Goal: Transaction & Acquisition: Purchase product/service

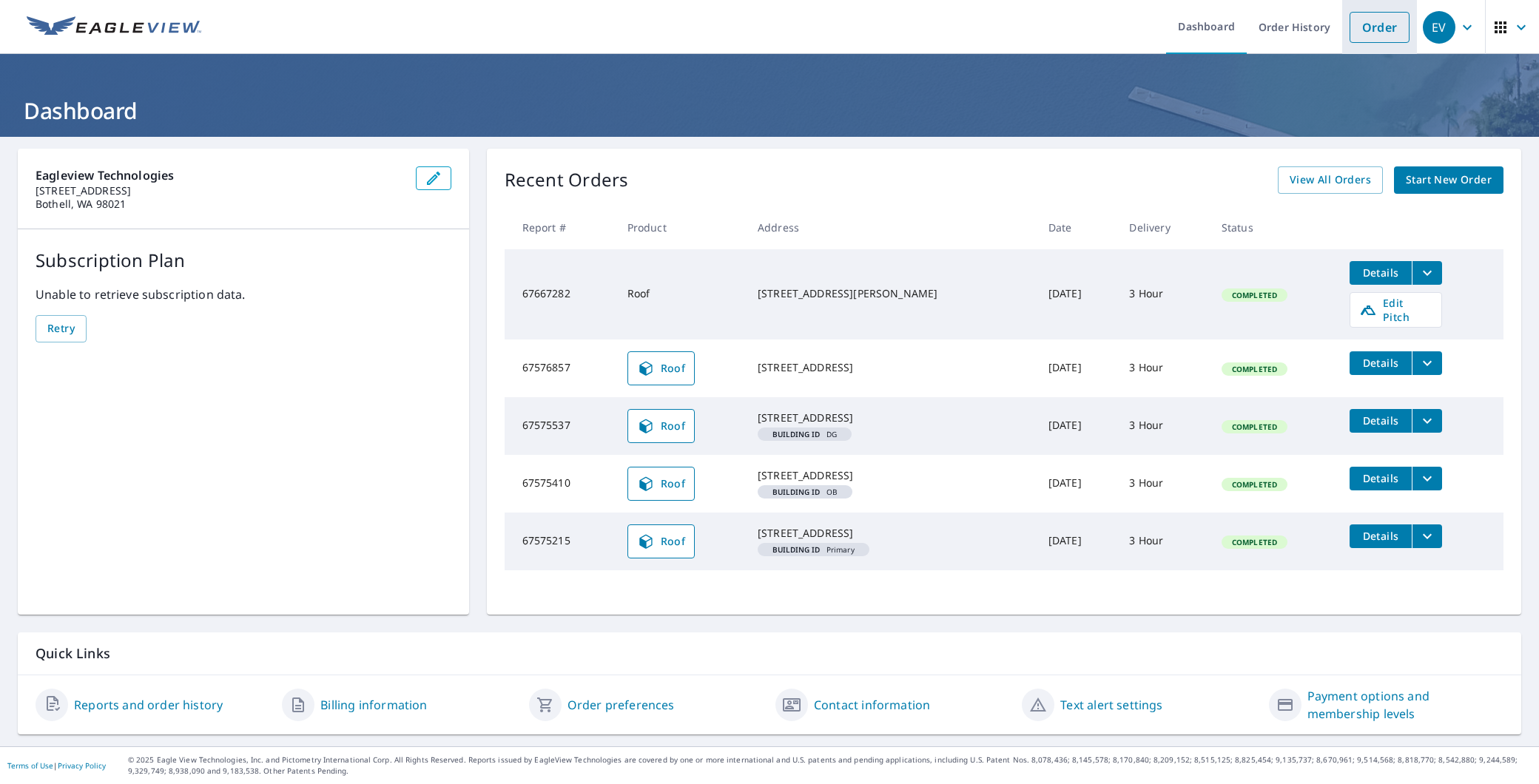
click at [1378, 32] on link "Order" at bounding box center [1380, 27] width 60 height 31
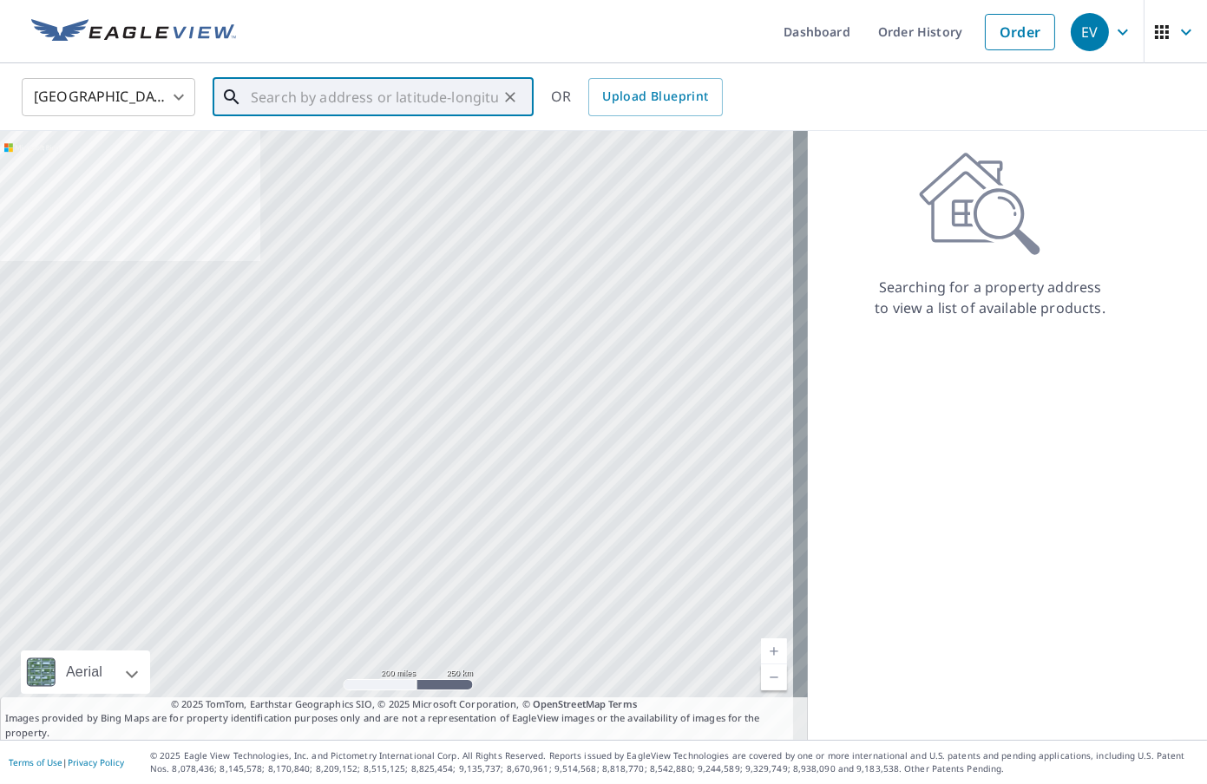
click at [301, 96] on input "text" at bounding box center [374, 97] width 247 height 49
paste input "[STREET_ADDRESS]"
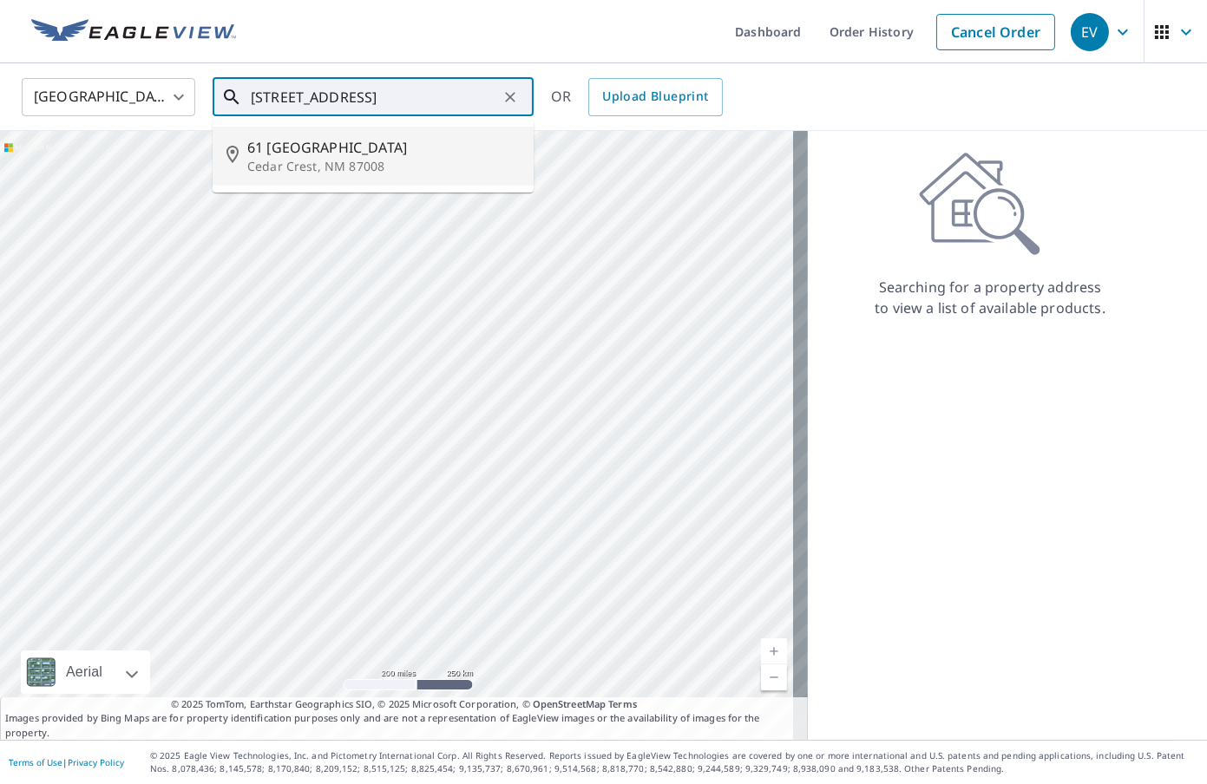
click at [309, 147] on span "61 [GEOGRAPHIC_DATA]" at bounding box center [383, 147] width 272 height 21
type input "[STREET_ADDRESS]"
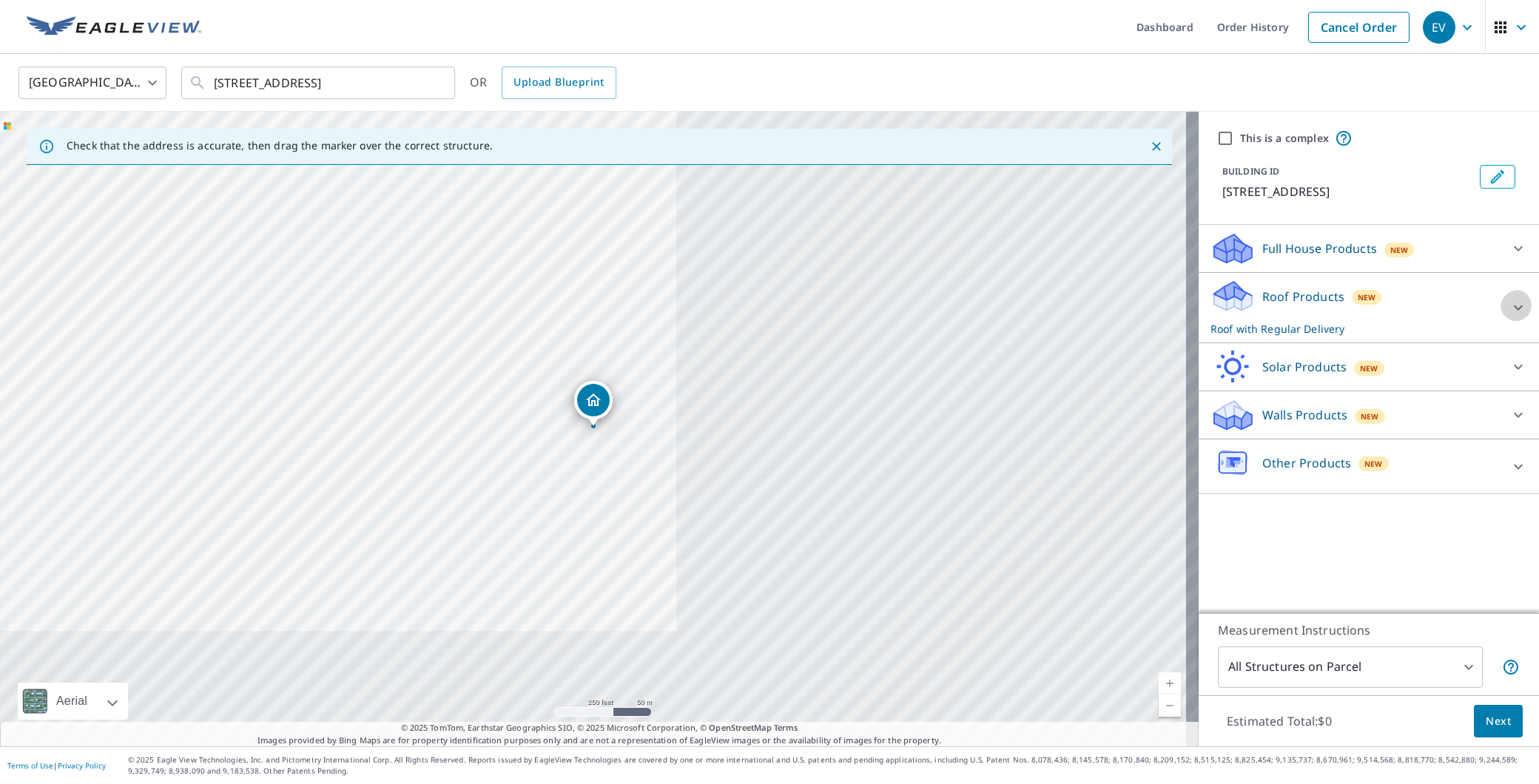
click at [1509, 303] on icon at bounding box center [1518, 308] width 18 height 18
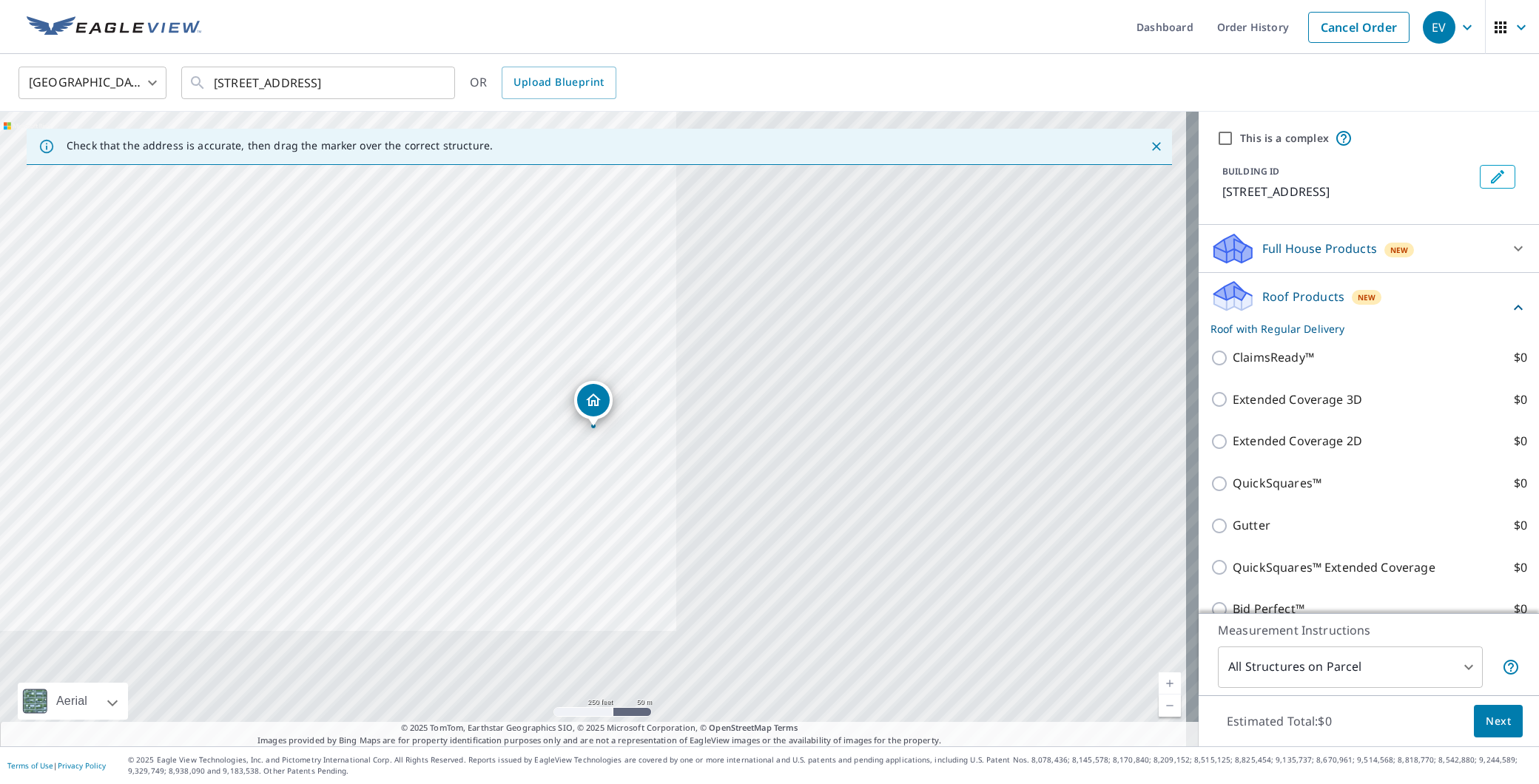
click at [1232, 406] on p "Extended Coverage 3D" at bounding box center [1297, 400] width 130 height 19
click at [1231, 406] on input "Extended Coverage 3D $0" at bounding box center [1221, 399] width 22 height 18
checkbox input "true"
checkbox input "false"
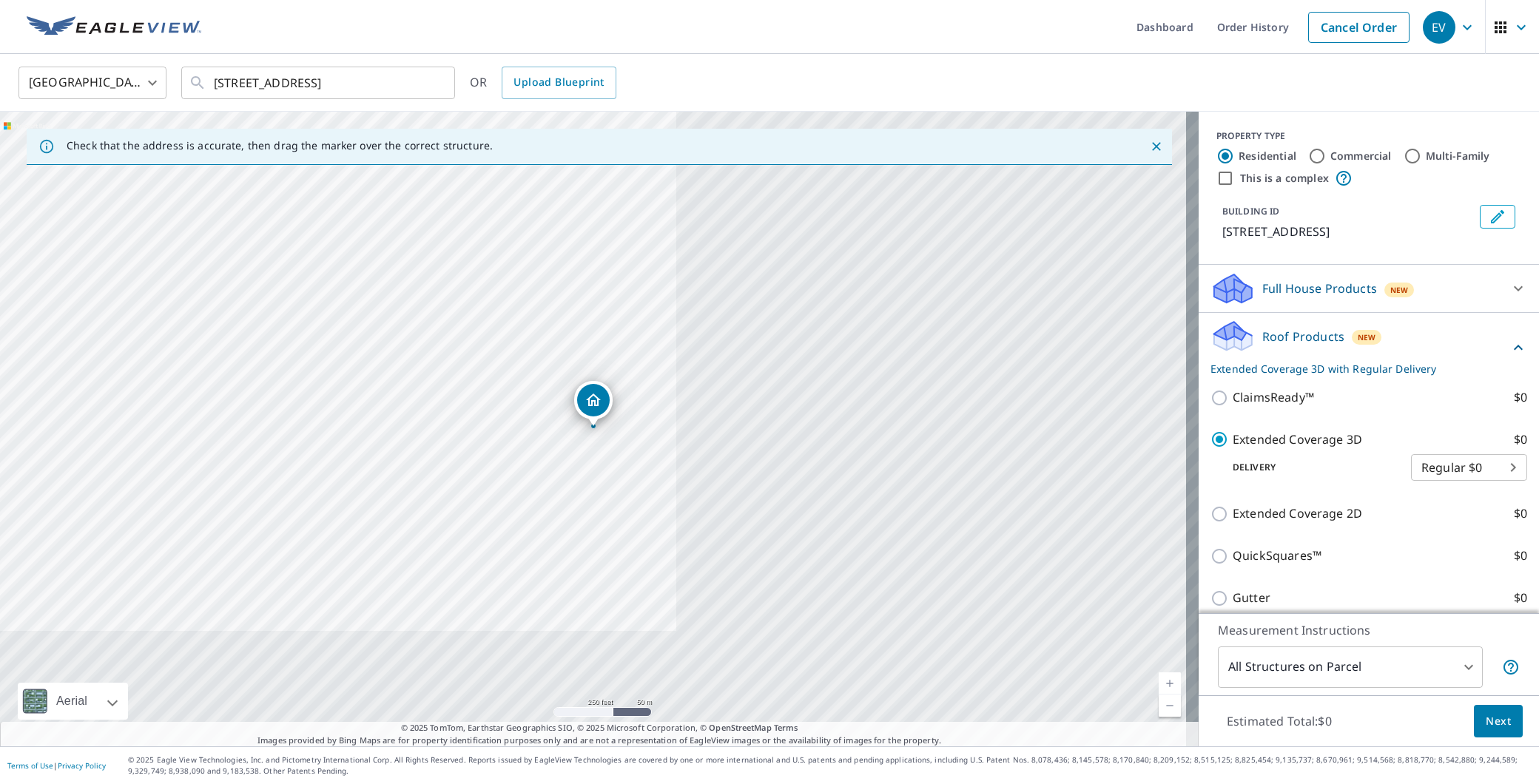
click at [1444, 477] on body "EV EV Dashboard Order History Cancel Order EV [GEOGRAPHIC_DATA] US ​ [STREET_AD…" at bounding box center [769, 392] width 1539 height 784
click at [1450, 513] on li "3 Hour $0" at bounding box center [1444, 526] width 116 height 26
type input "7"
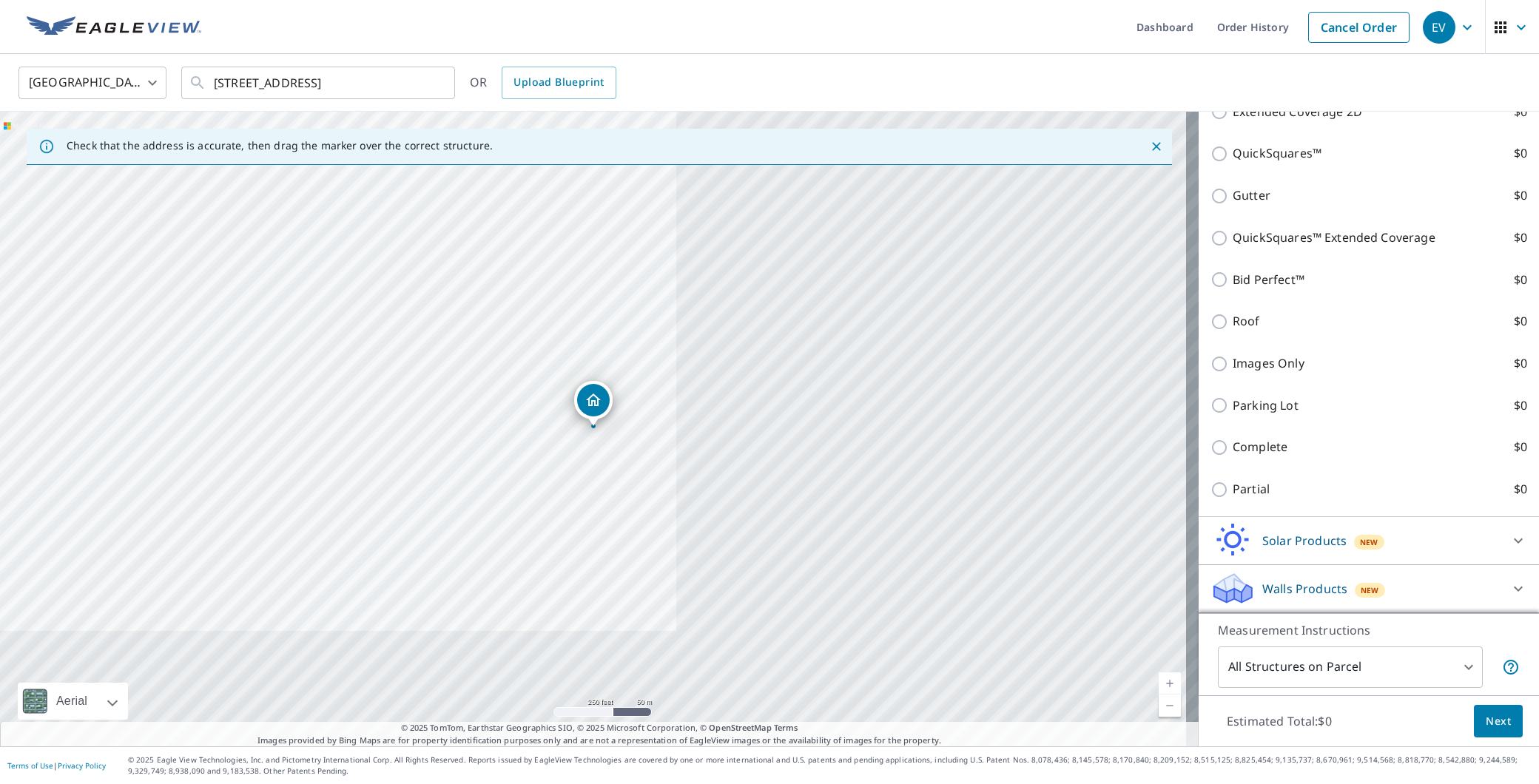
scroll to position [534, 0]
click at [1447, 670] on body "EV EV Dashboard Order History Cancel Order EV [GEOGRAPHIC_DATA] US ​ [STREET_AD…" at bounding box center [769, 392] width 1539 height 784
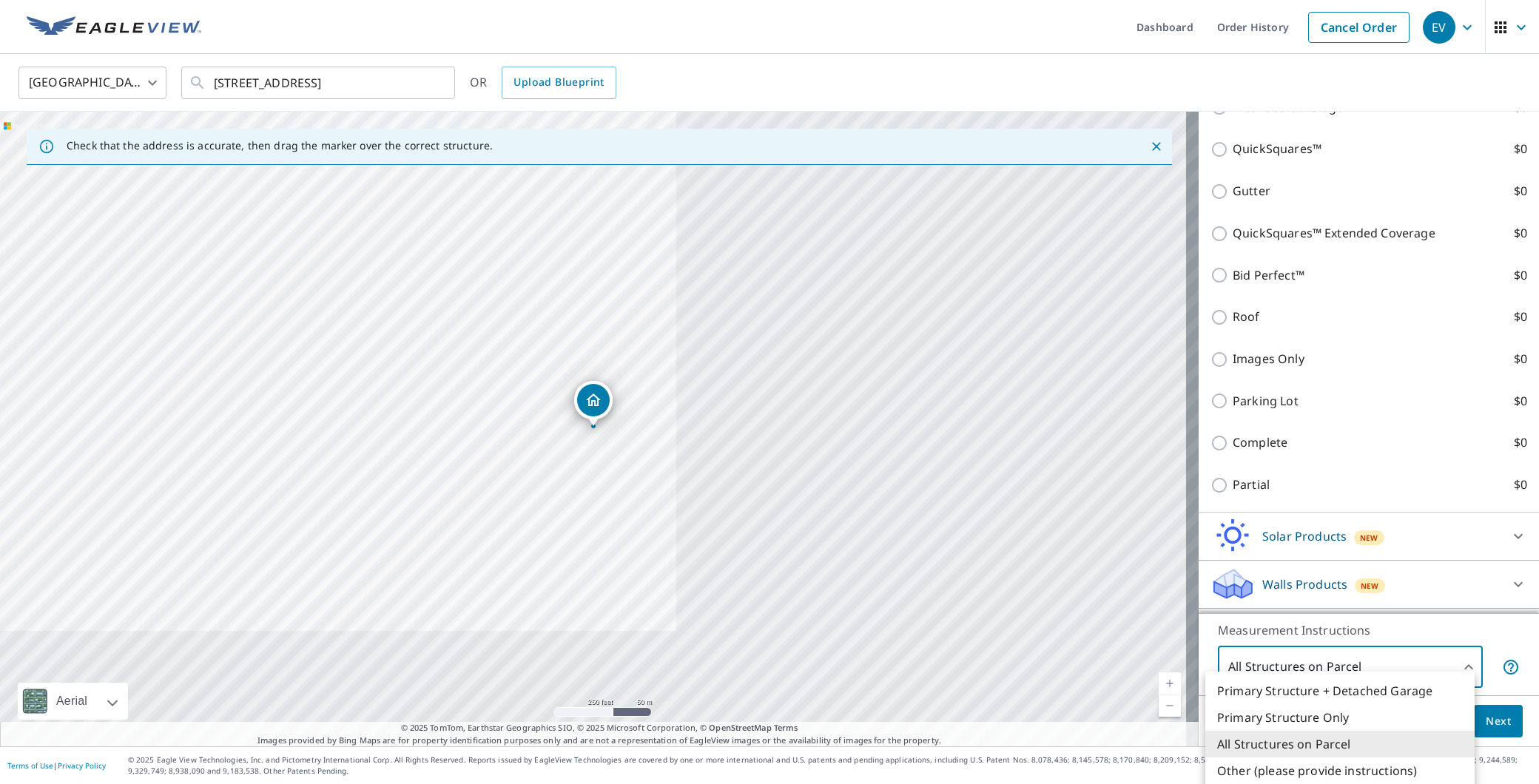
click at [1266, 688] on li "Primary Structure + Detached Garage" at bounding box center [1339, 690] width 269 height 26
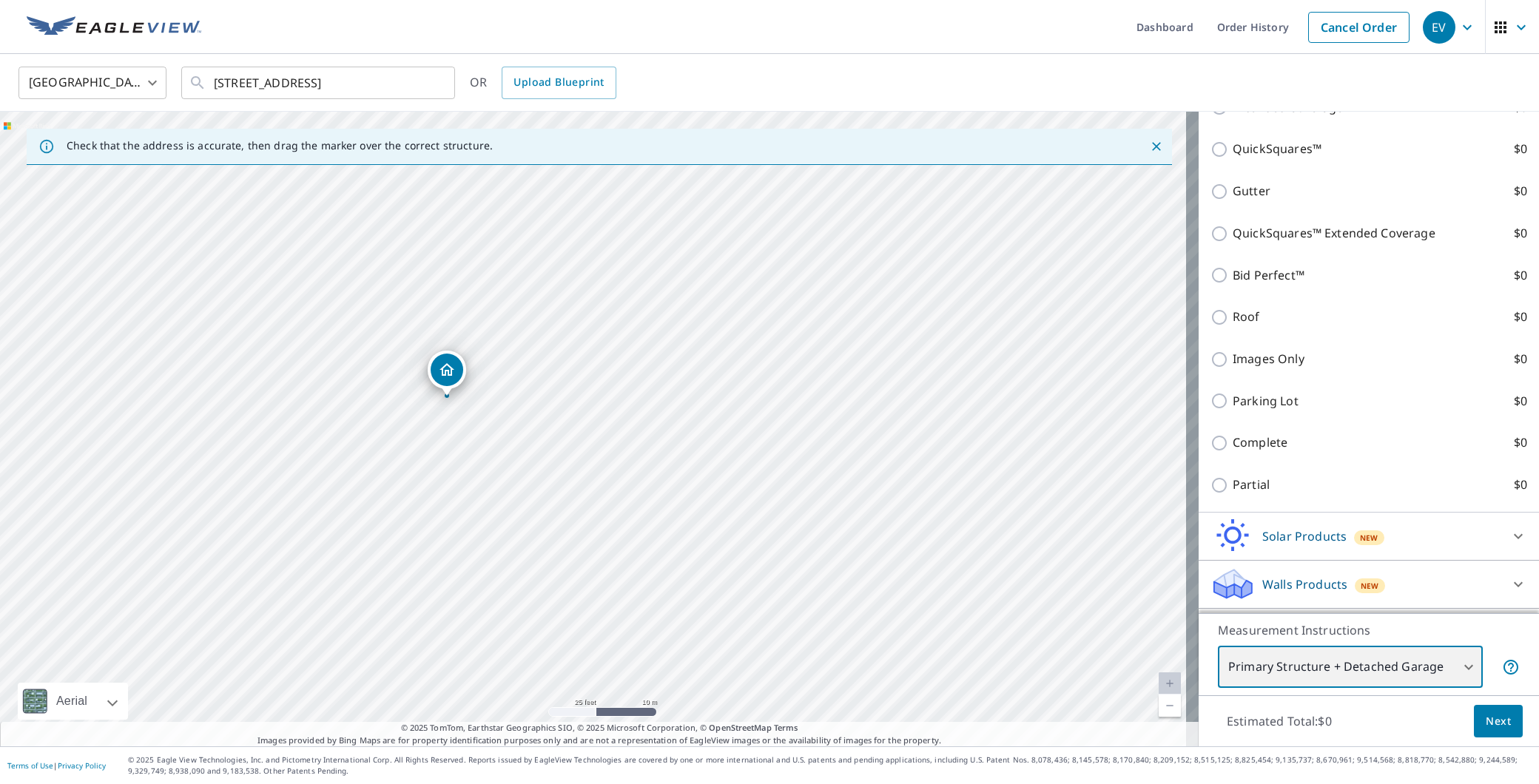
drag, startPoint x: 574, startPoint y: 293, endPoint x: 587, endPoint y: 438, distance: 145.6
click at [587, 438] on div "[STREET_ADDRESS]" at bounding box center [599, 429] width 1199 height 634
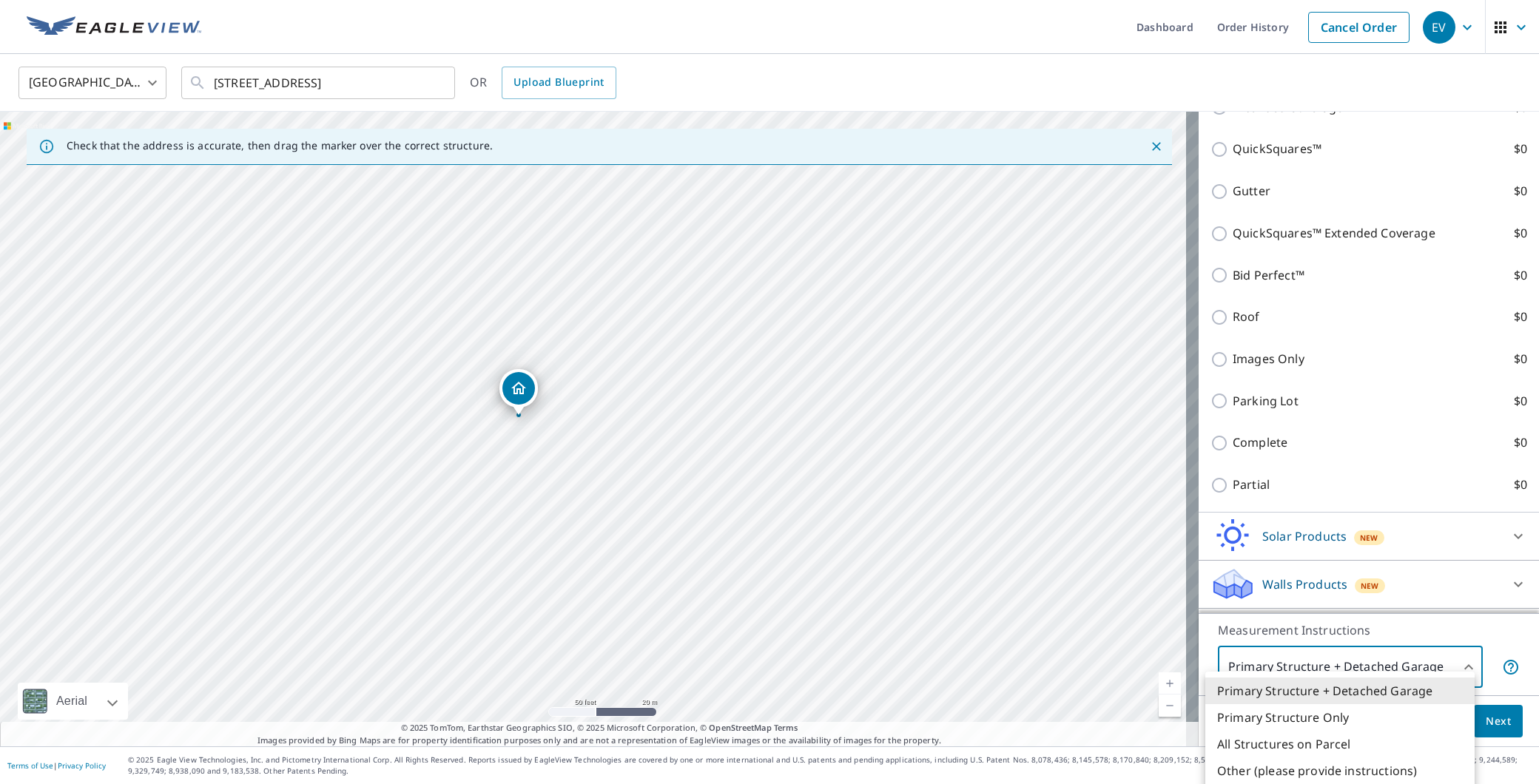
click at [1311, 669] on body "EV EV Dashboard Order History Cancel Order EV [GEOGRAPHIC_DATA] US ​ [STREET_AD…" at bounding box center [769, 392] width 1539 height 784
click at [1299, 708] on li "Primary Structure Only" at bounding box center [1339, 717] width 269 height 26
type input "2"
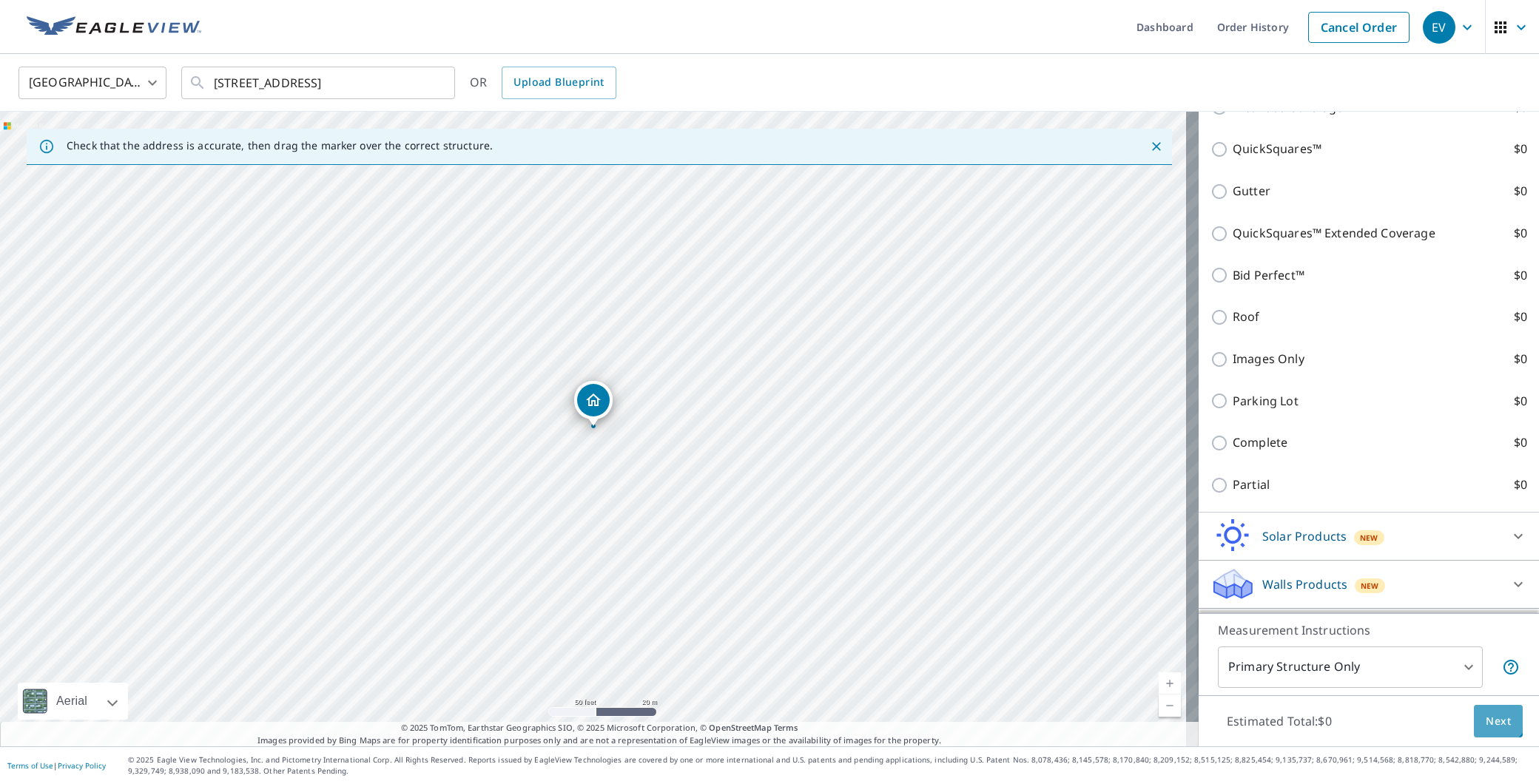
click at [1485, 720] on span "Next" at bounding box center [1497, 722] width 25 height 19
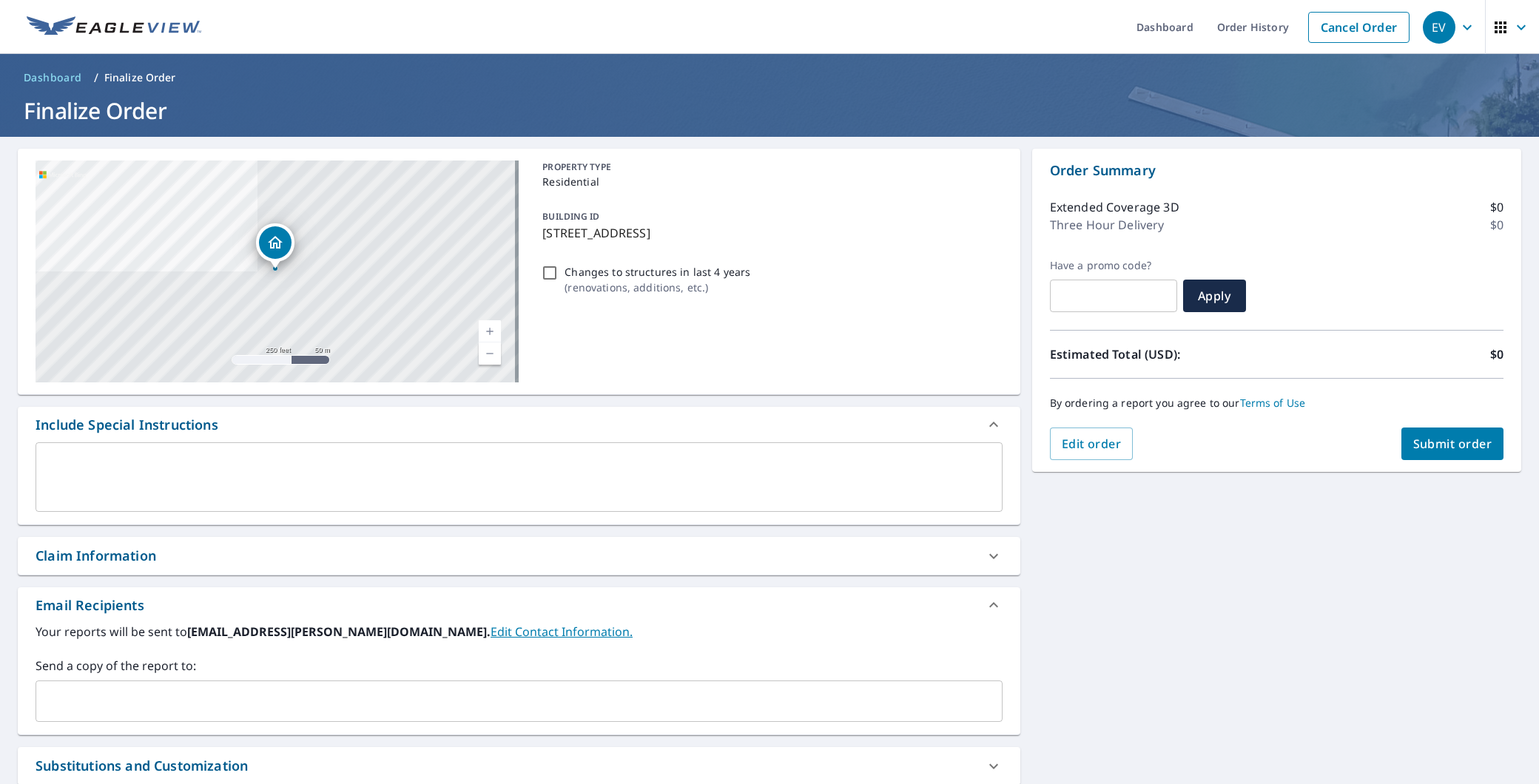
click at [120, 687] on input "text" at bounding box center [507, 700] width 931 height 28
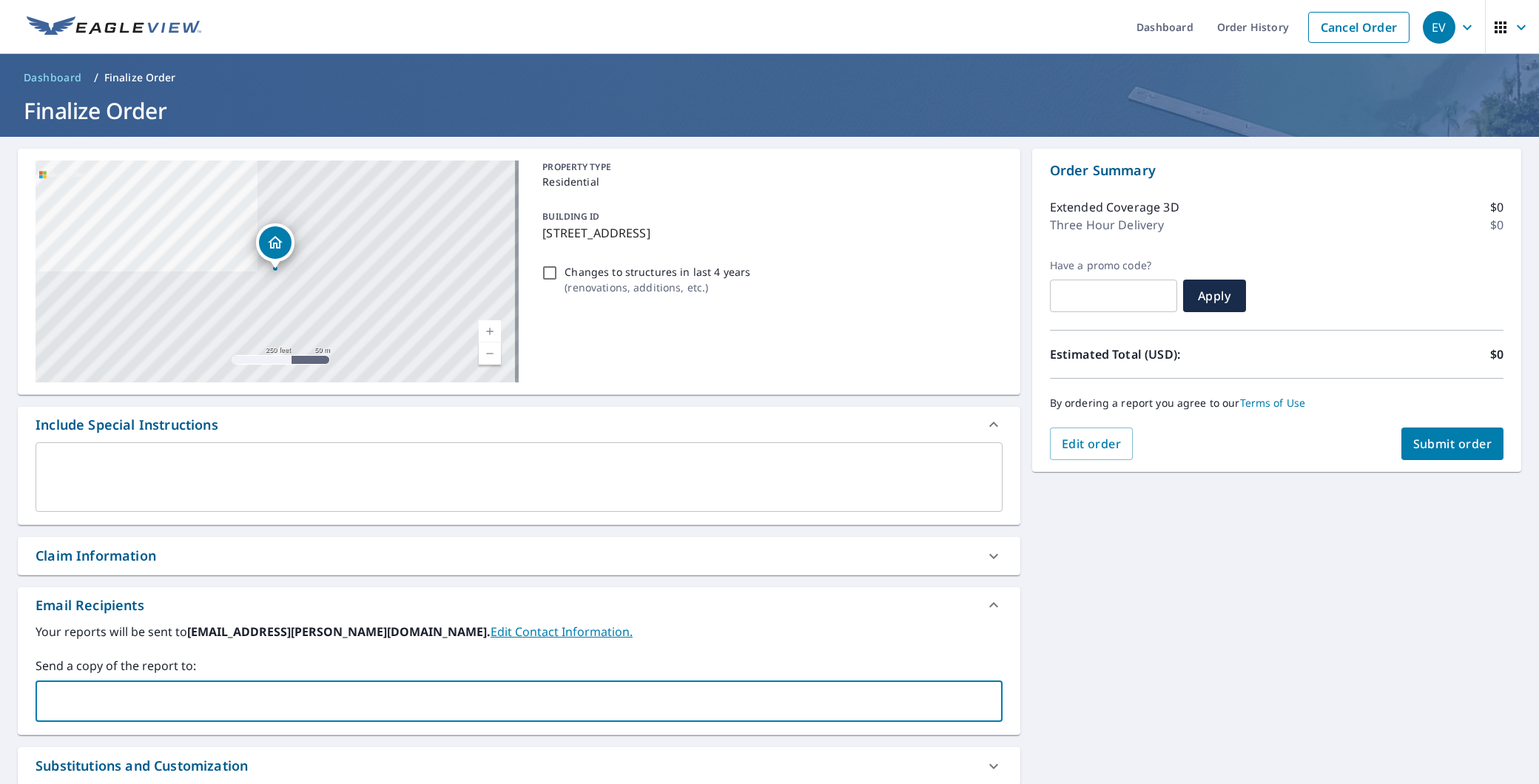
paste input "[EMAIL_ADDRESS][DOMAIN_NAME]"
type input "[EMAIL_ADDRESS][DOMAIN_NAME]"
checkbox input "true"
click at [210, 470] on textarea at bounding box center [519, 476] width 946 height 42
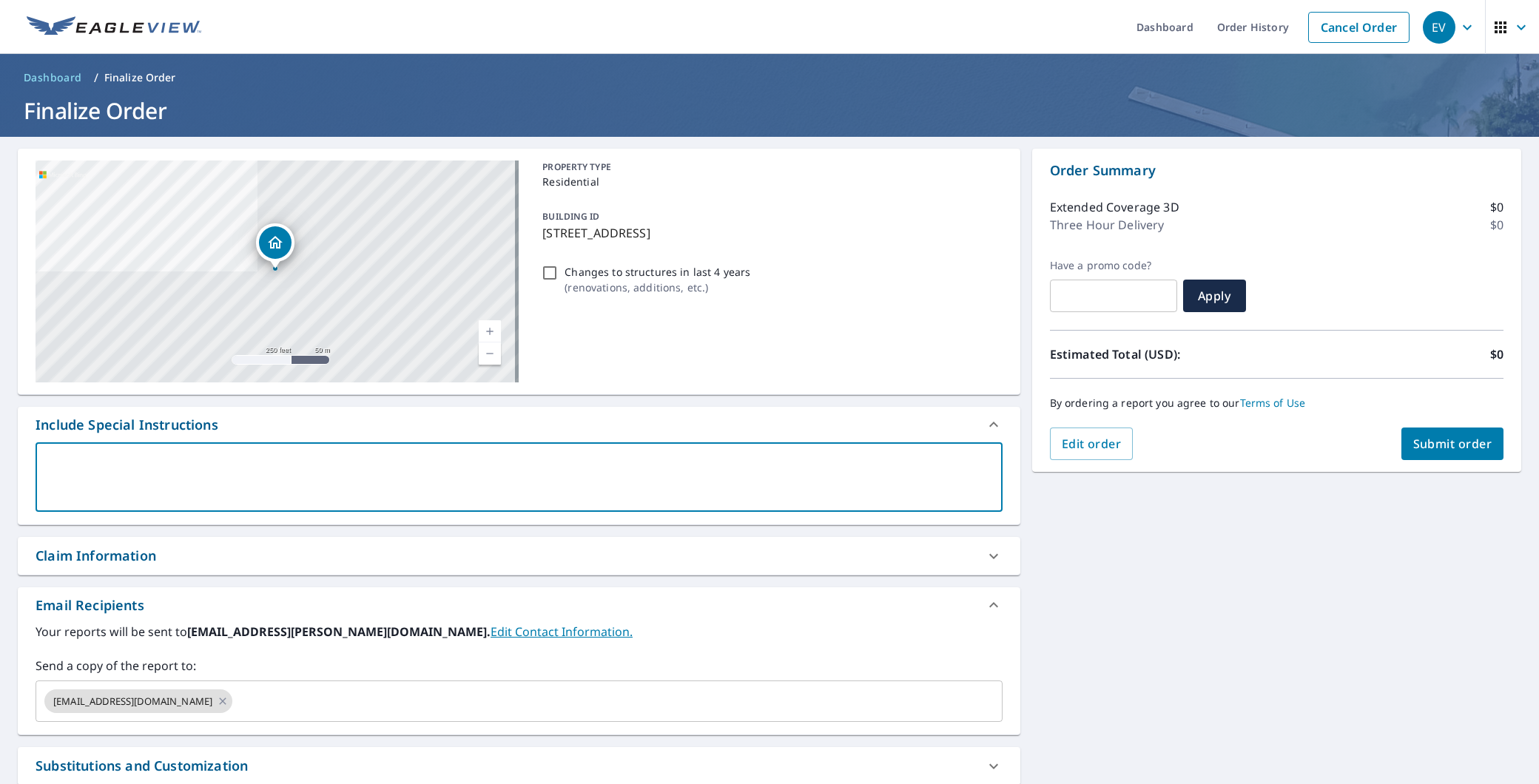
type textarea "O"
type textarea "x"
checkbox input "true"
type textarea "Or"
type textarea "x"
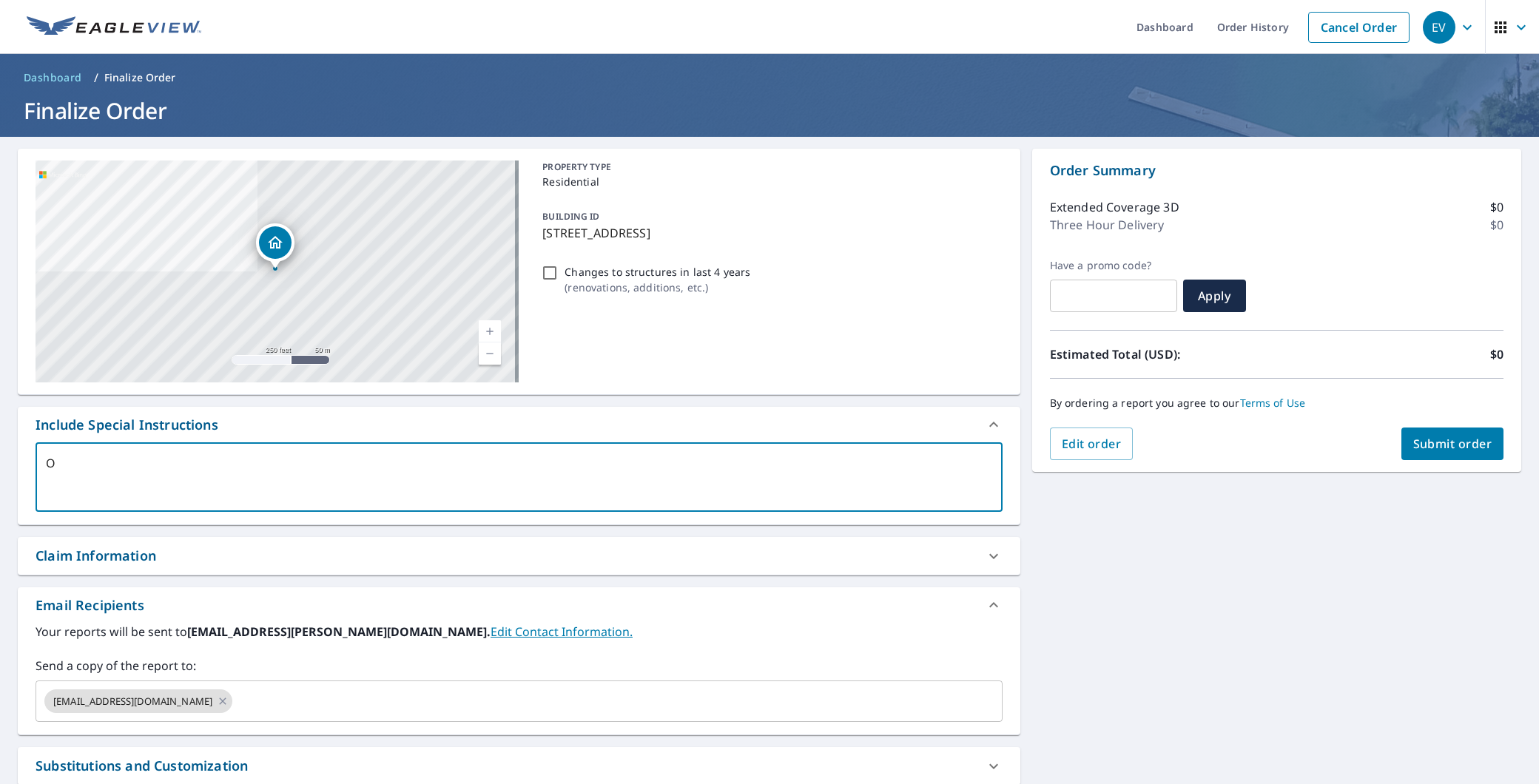
checkbox input "true"
type textarea "Ord"
type textarea "x"
checkbox input "true"
type textarea "Orde"
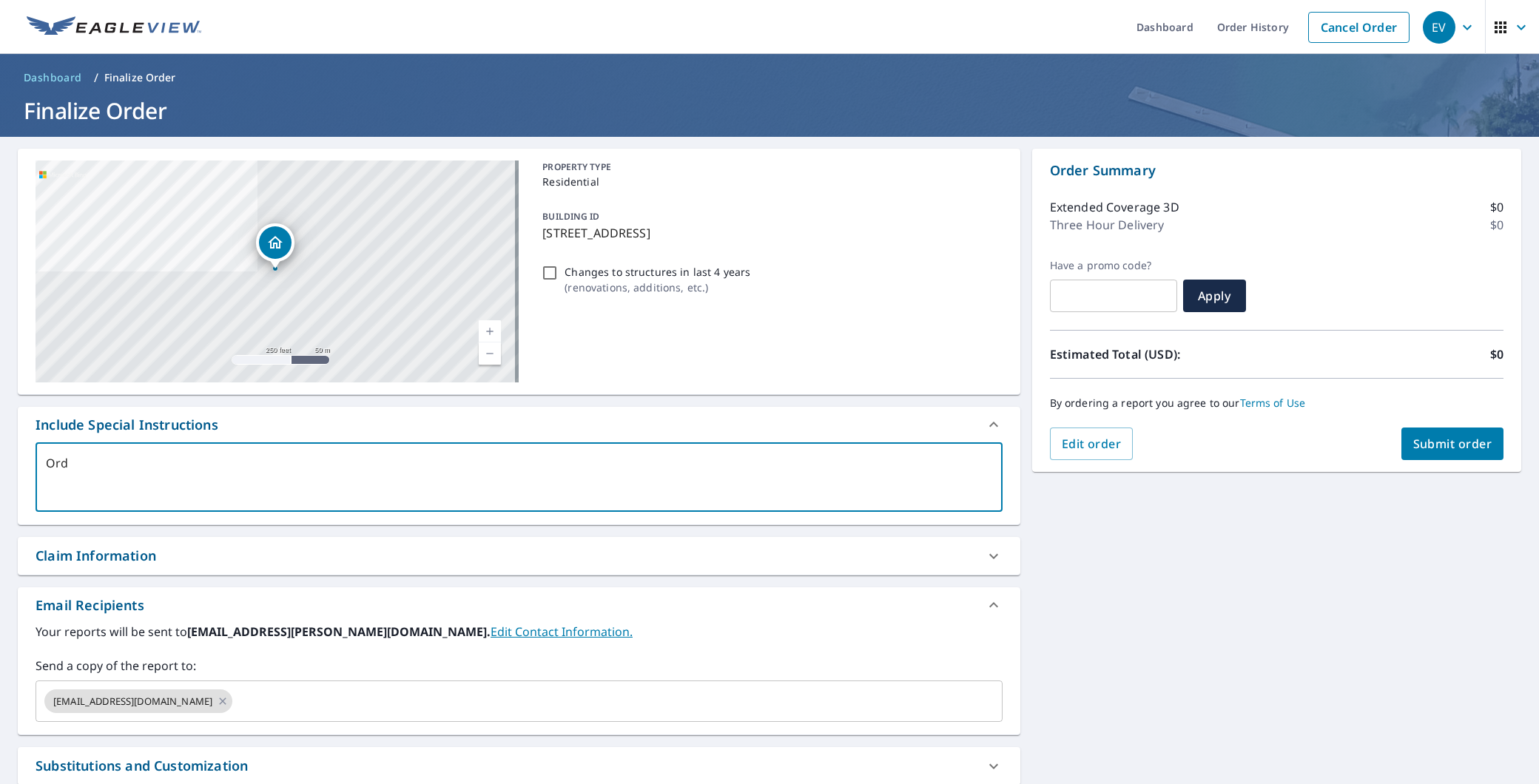
type textarea "x"
checkbox input "true"
type textarea "Order"
type textarea "x"
checkbox input "true"
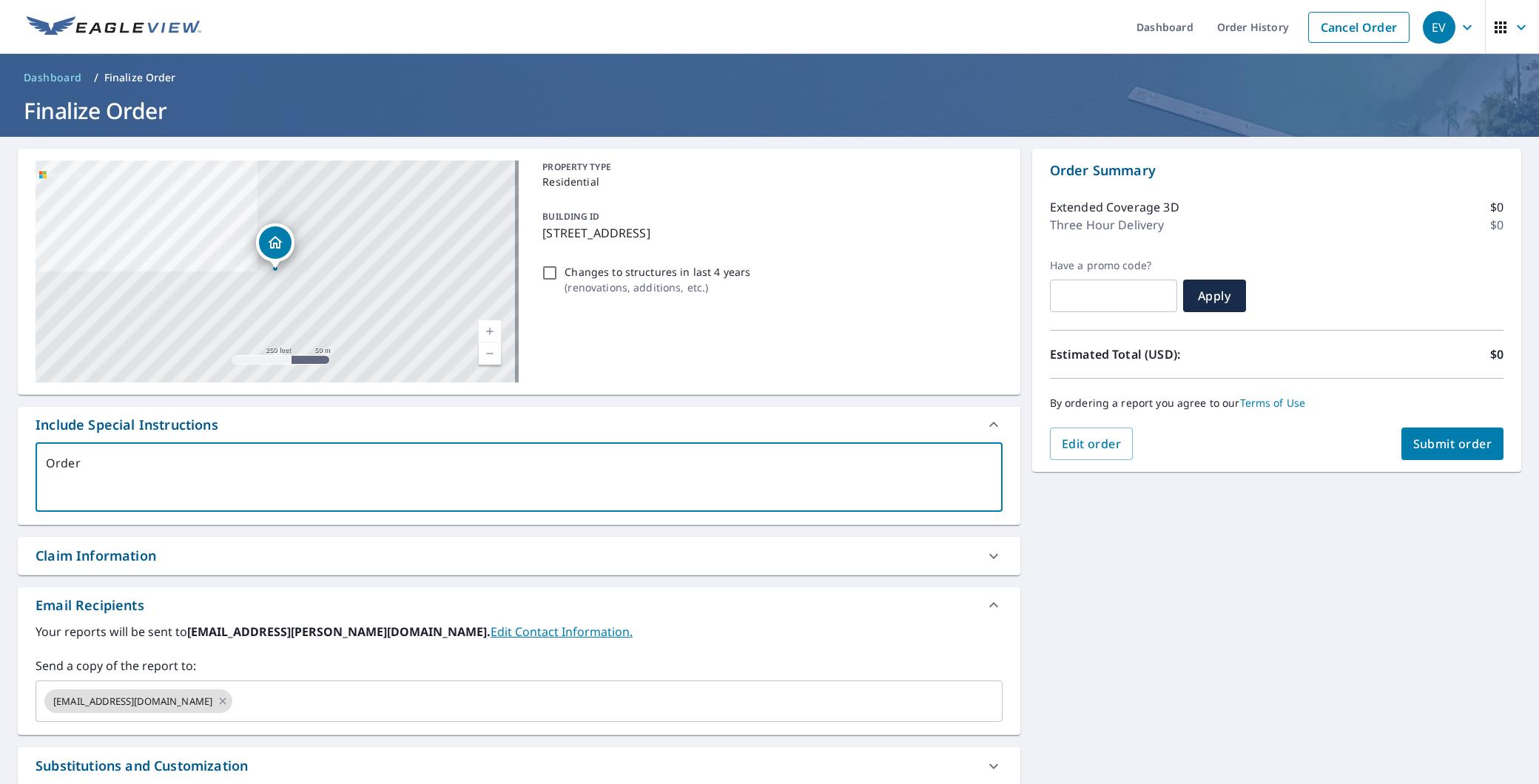
type textarea "Ordere"
type textarea "x"
checkbox input "true"
type textarea "Ordered"
type textarea "x"
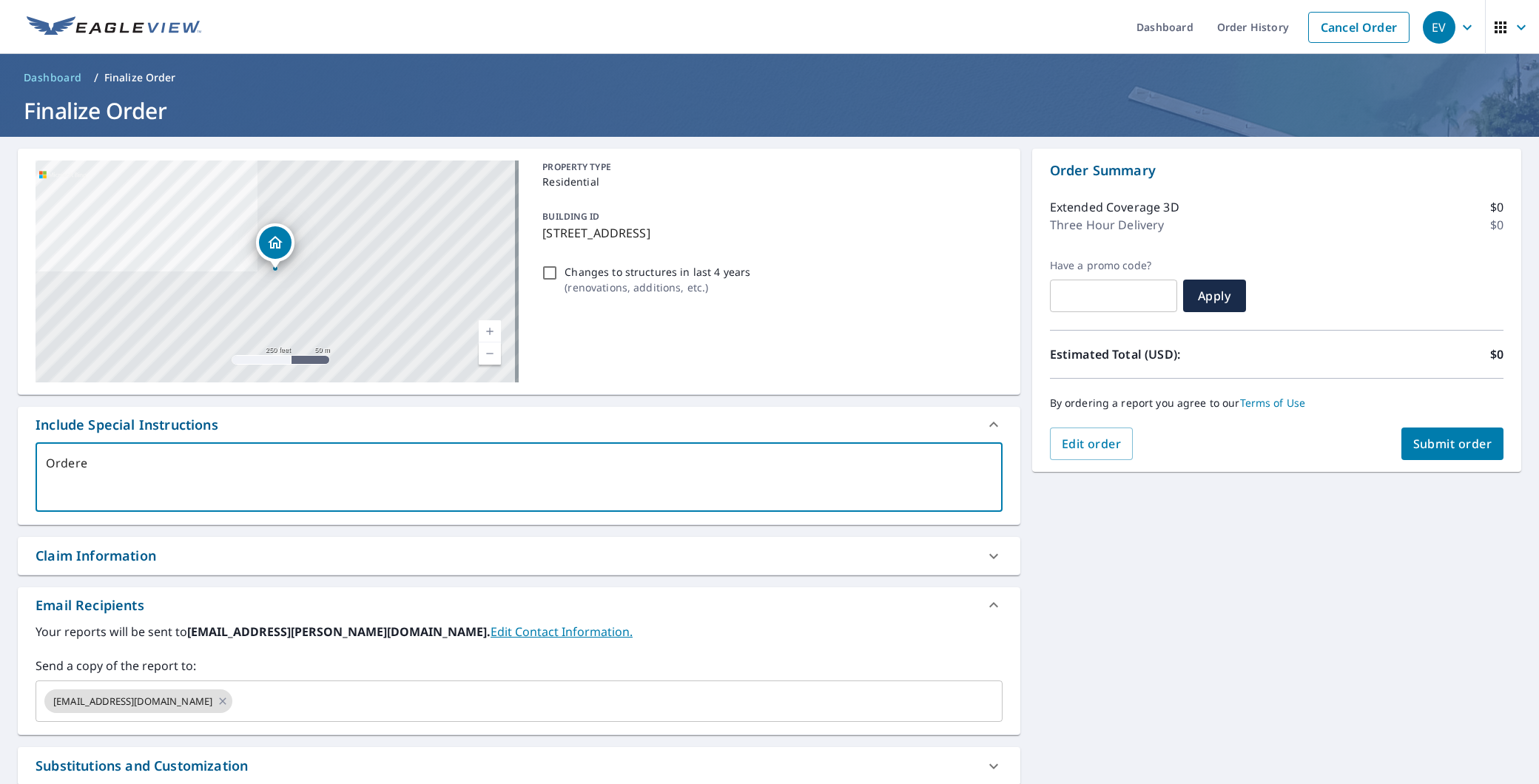
checkbox input "true"
type textarea "Ordered"
type textarea "x"
checkbox input "true"
type textarea "Ordered r"
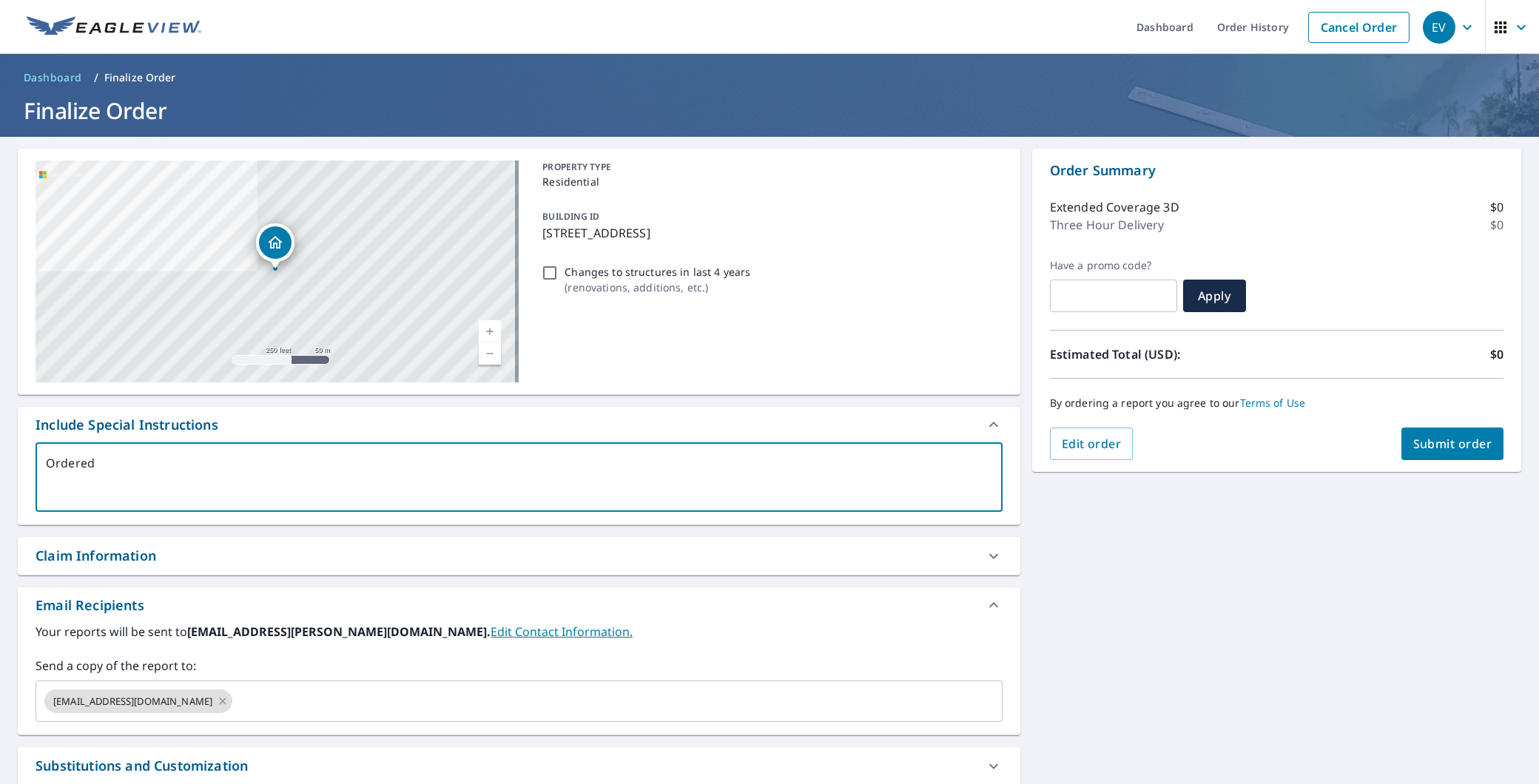
type textarea "x"
checkbox input "true"
type textarea "Ordered re"
type textarea "x"
checkbox input "true"
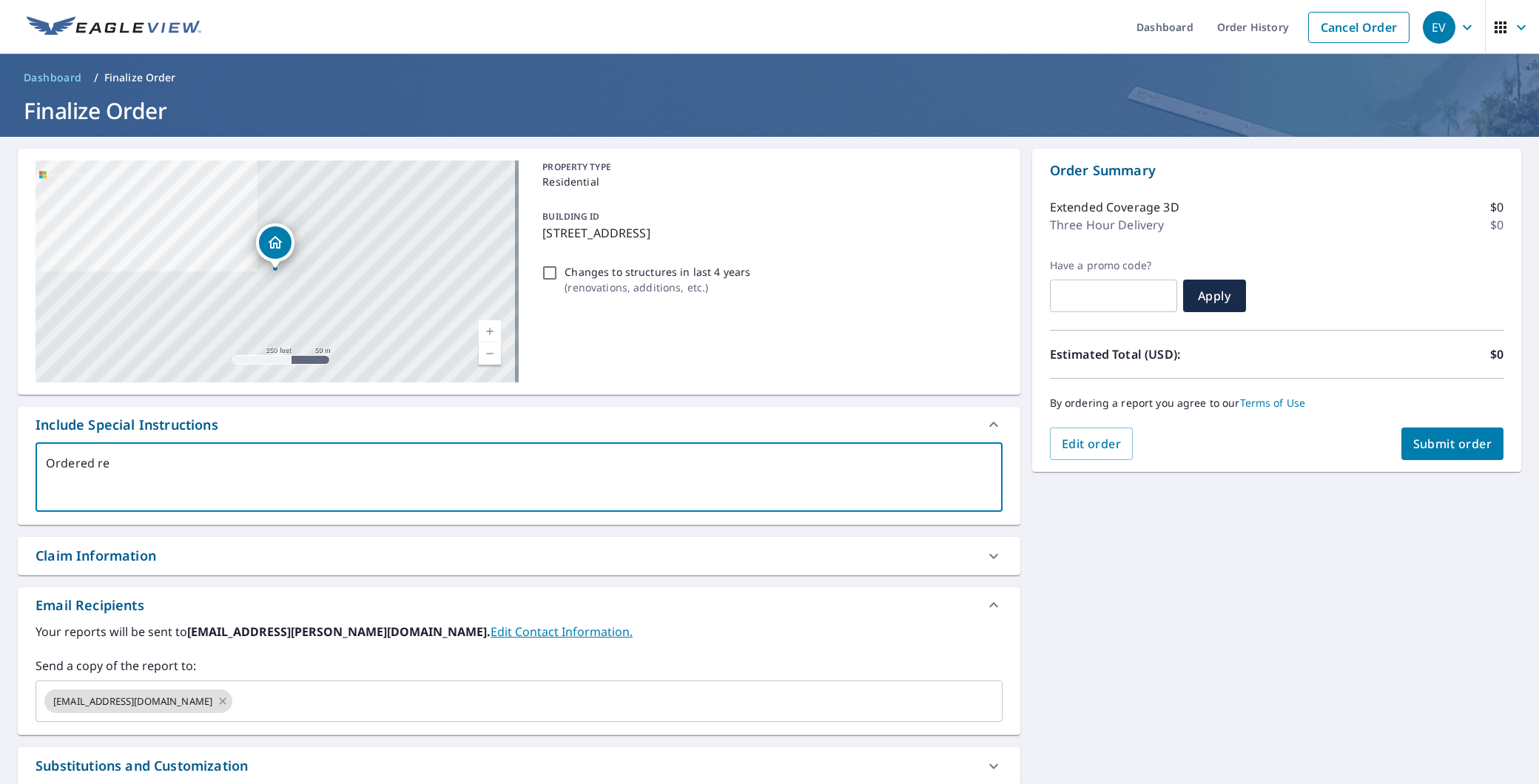
type textarea "Ordered rep"
type textarea "x"
checkbox input "true"
type textarea "Ordered repo"
type textarea "x"
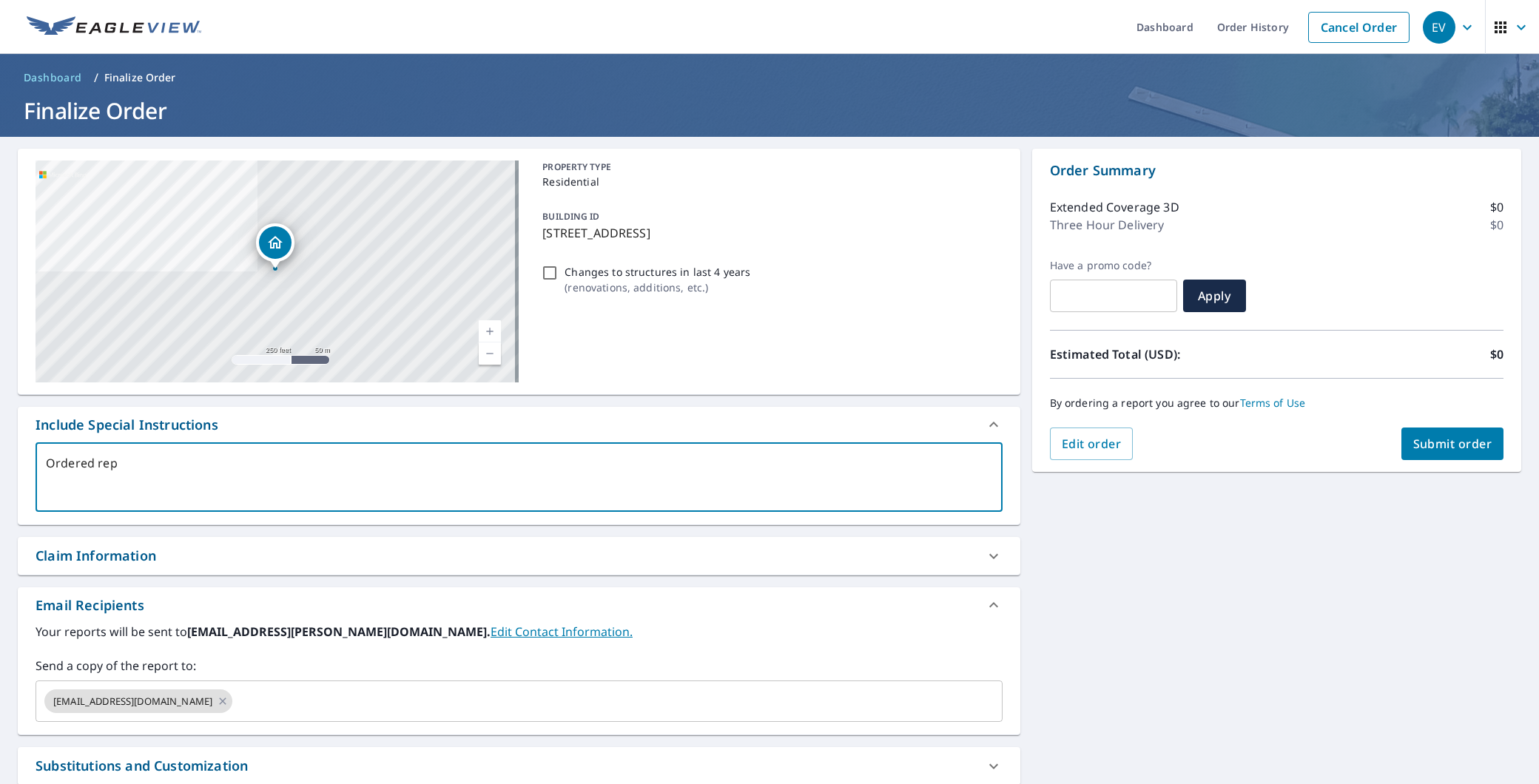
checkbox input "true"
type textarea "Ordered repor"
type textarea "x"
checkbox input "true"
type textarea "Ordered report"
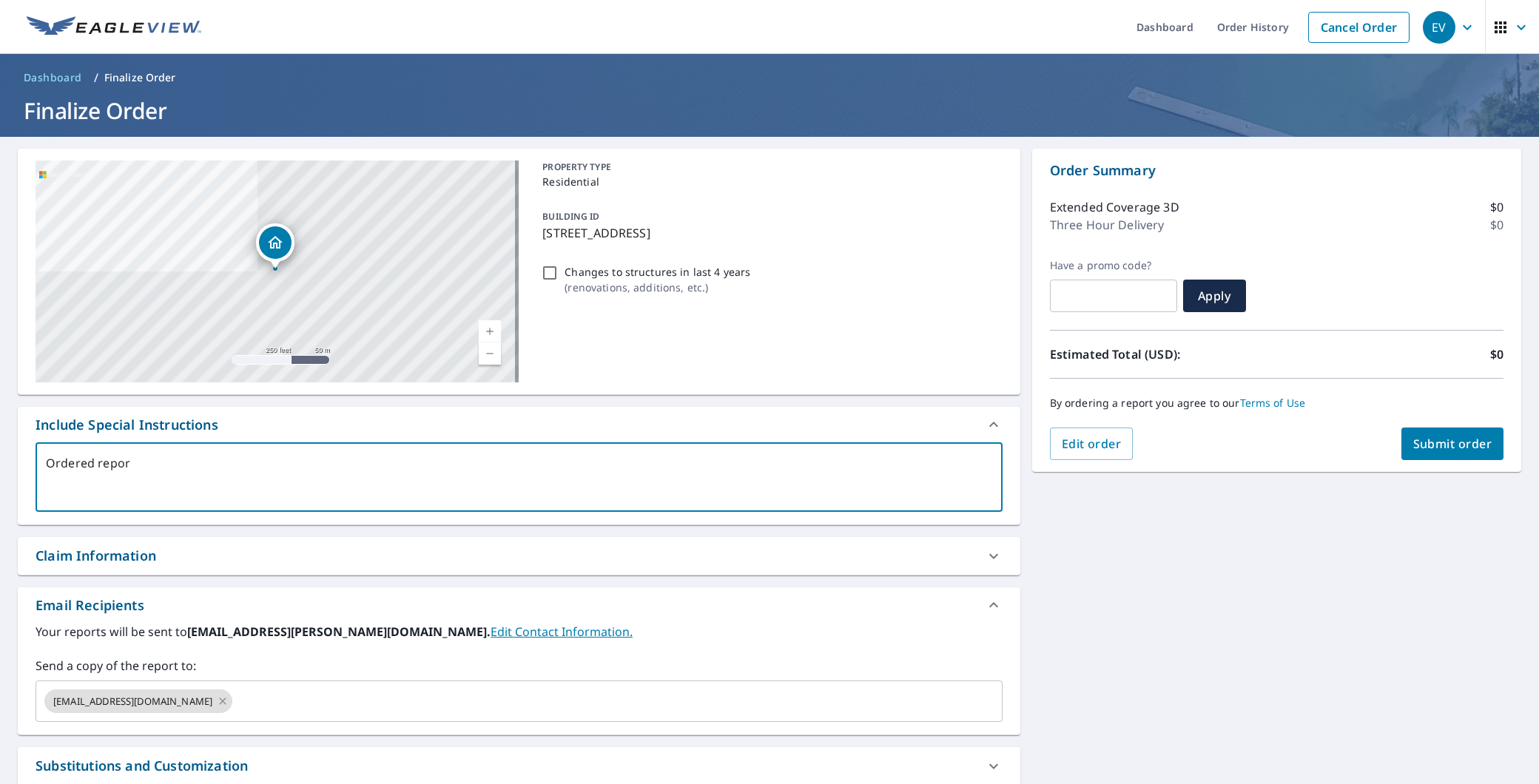
type textarea "x"
checkbox input "true"
type textarea "Ordered report"
type textarea "x"
checkbox input "true"
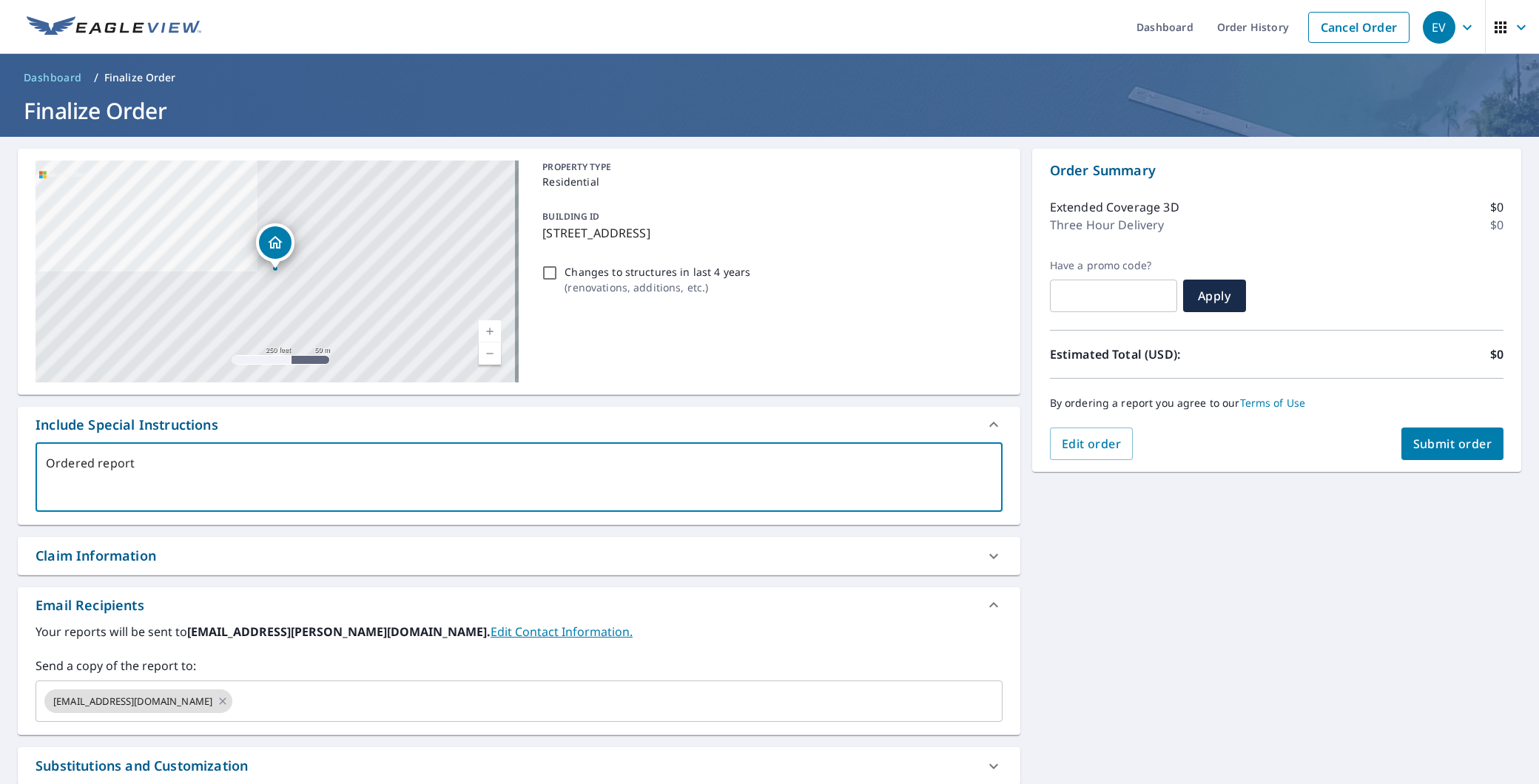
type textarea "Ordered report f"
type textarea "x"
checkbox input "true"
type textarea "Ordered report fo"
type textarea "x"
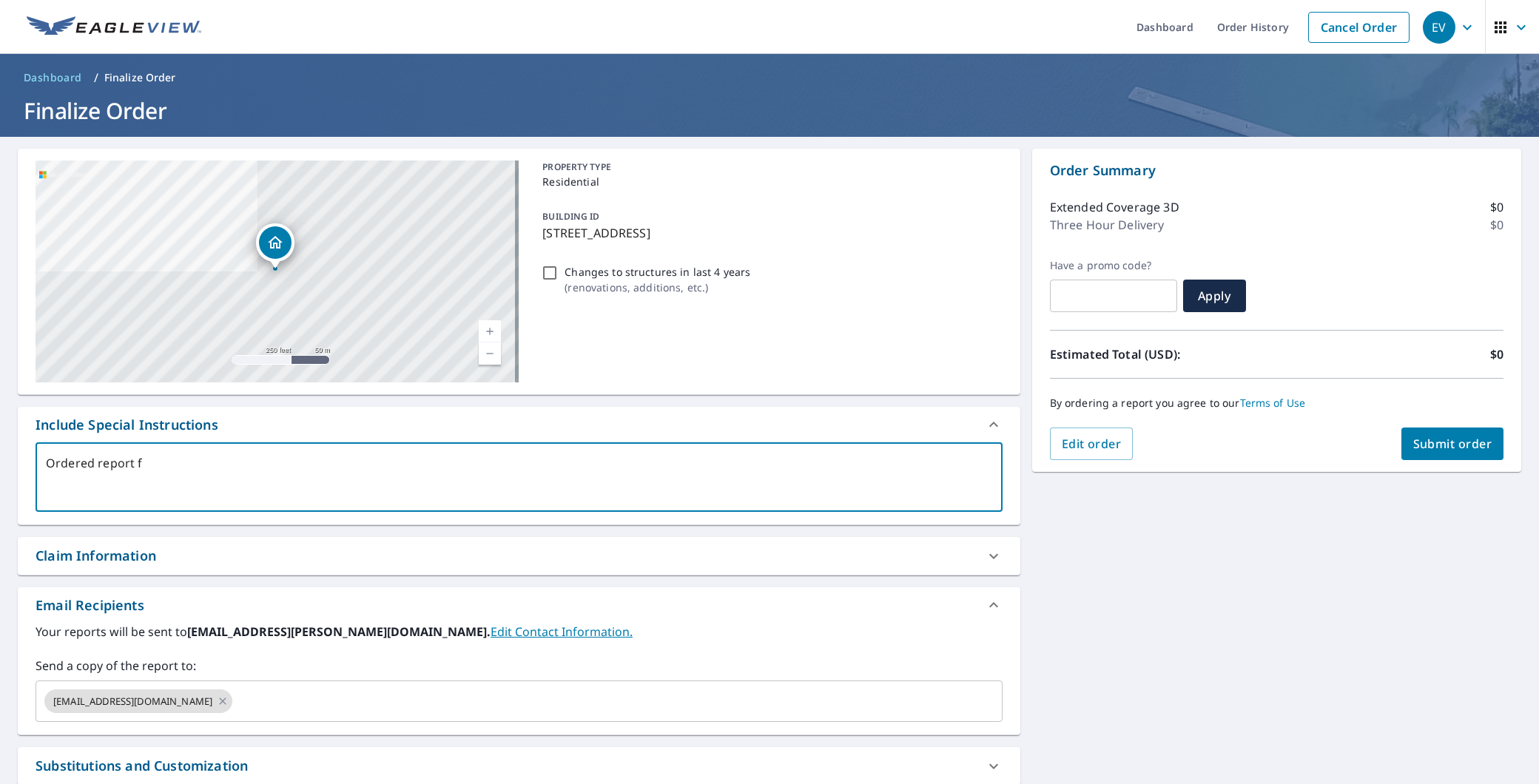
checkbox input "true"
type textarea "Ordered report for"
type textarea "x"
checkbox input "true"
type textarea "Ordered report for"
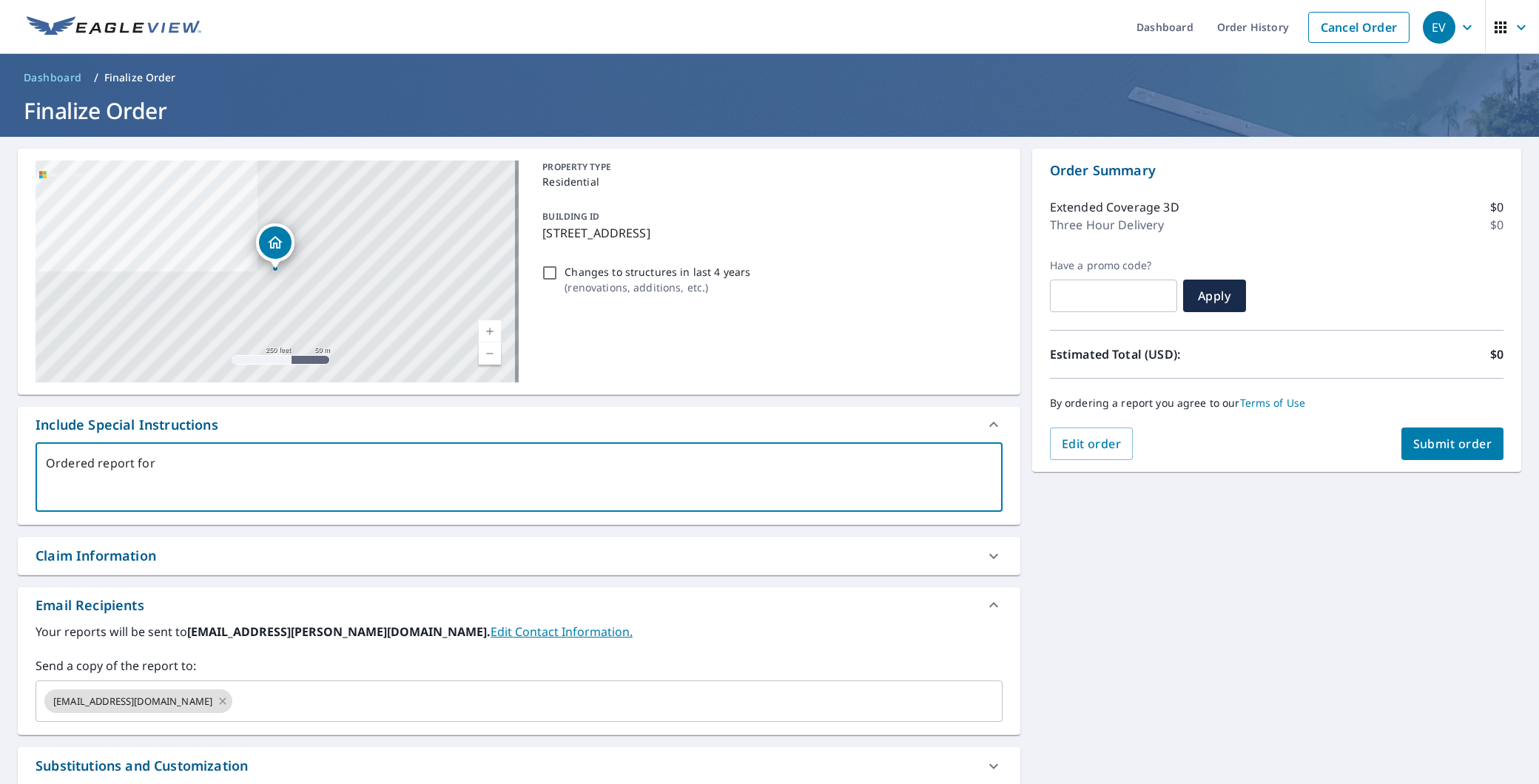
type textarea "x"
checkbox input "true"
type textarea "Ordered report for c"
type textarea "x"
checkbox input "true"
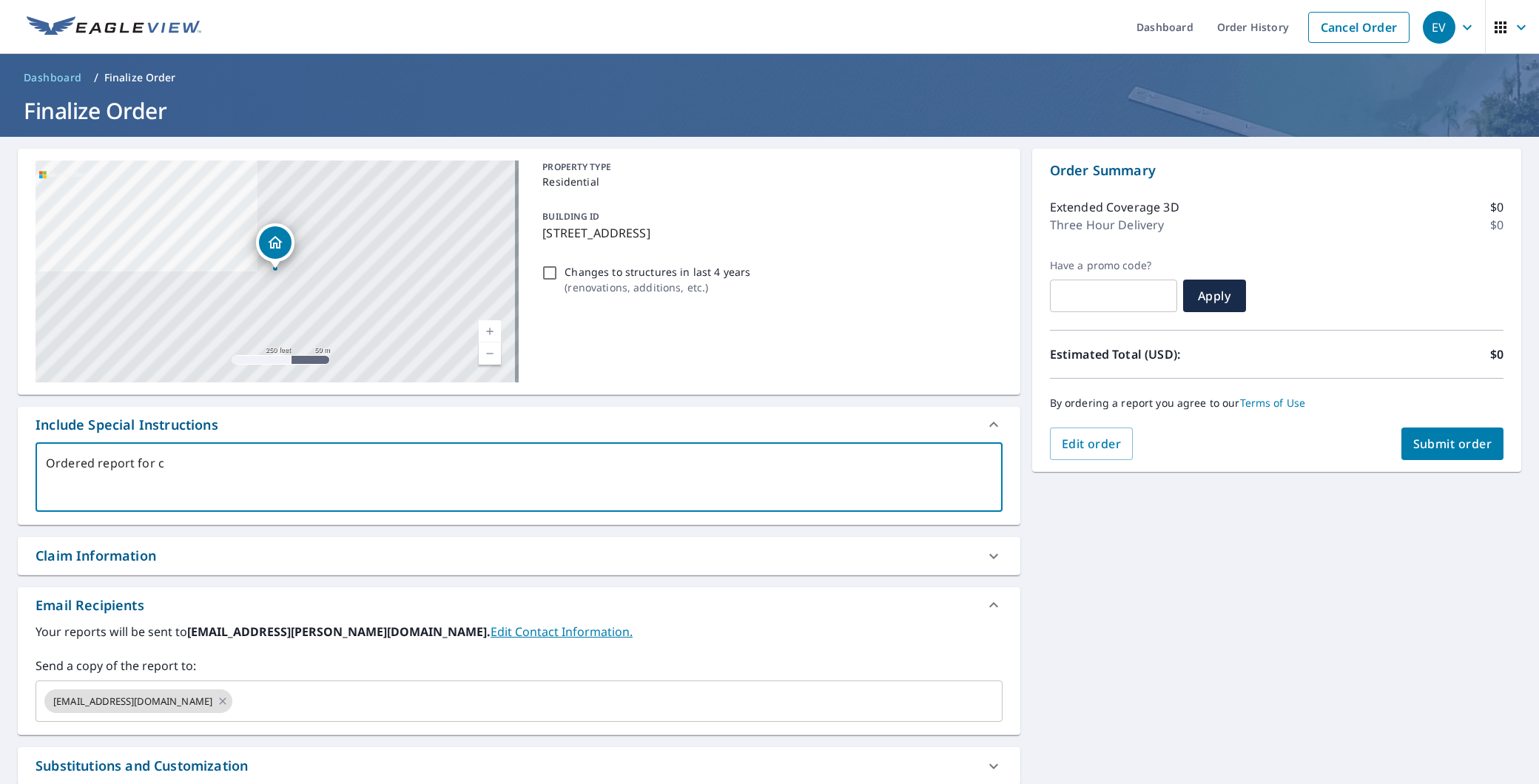
type textarea "Ordered report for cu"
type textarea "x"
checkbox input "true"
type textarea "Ordered report for cus"
type textarea "x"
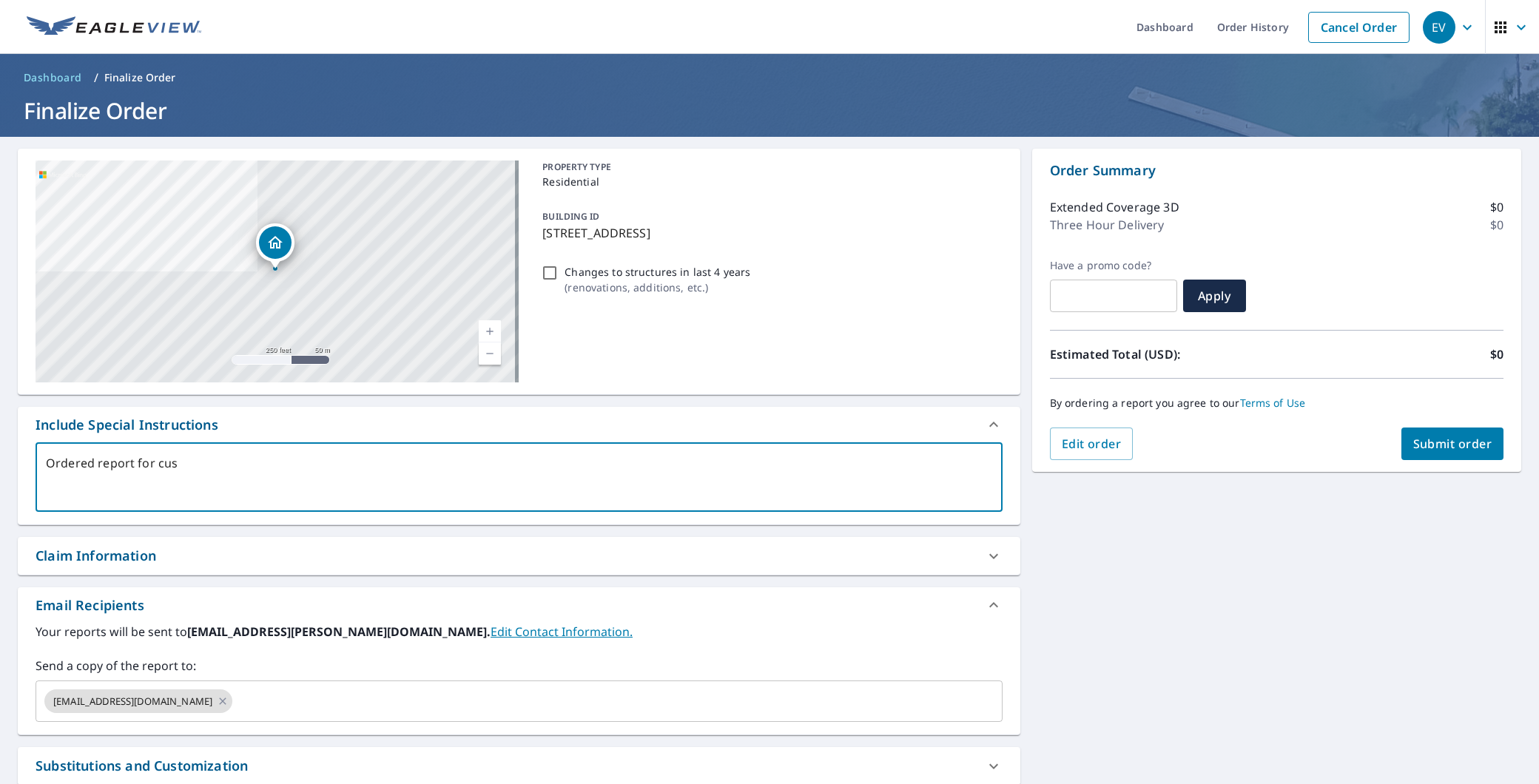
checkbox input "true"
type textarea "Ordered report for cust"
type textarea "x"
checkbox input "true"
type textarea "Ordered report for custo"
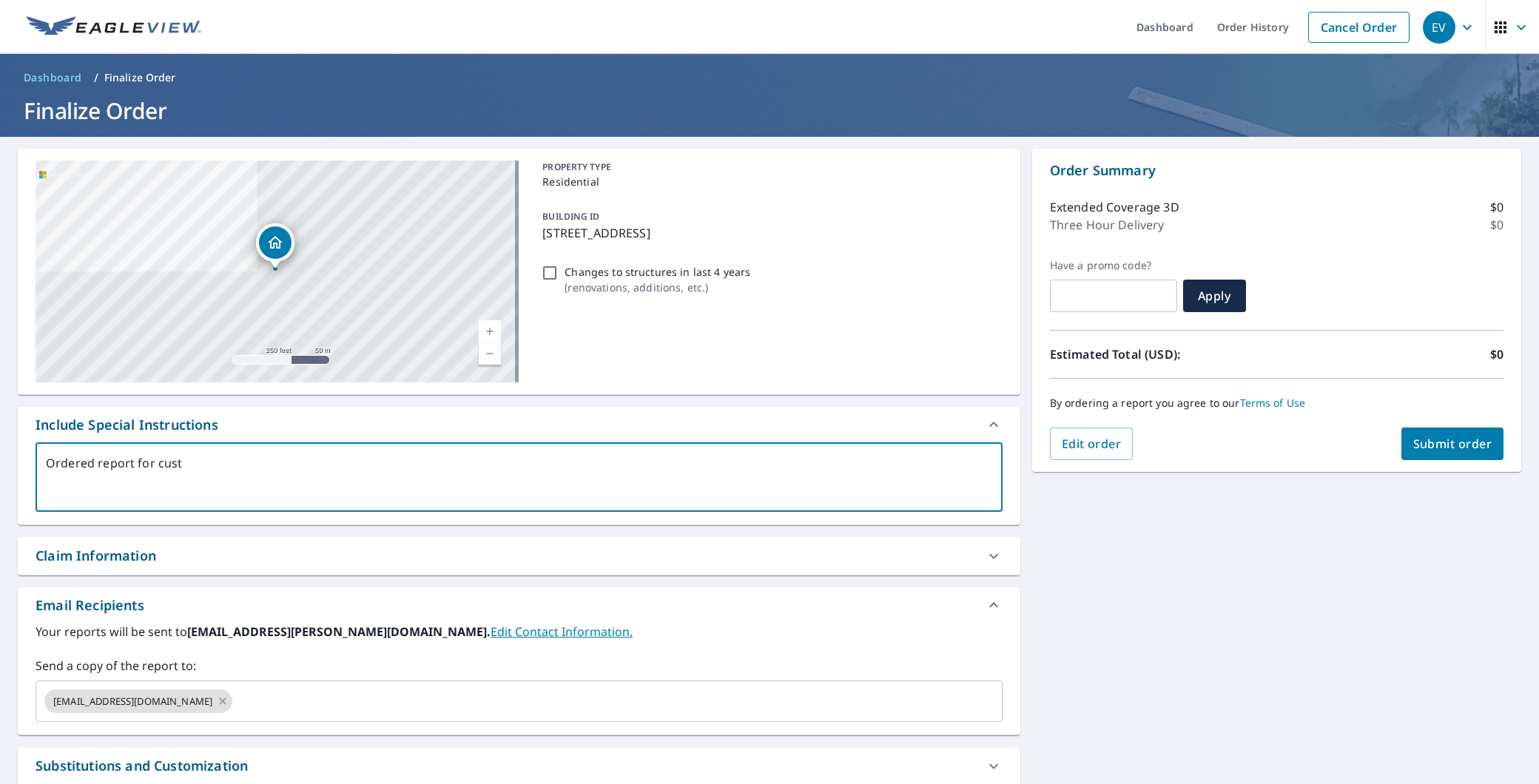
type textarea "x"
checkbox input "true"
type textarea "Ordered report for custom"
type textarea "x"
checkbox input "true"
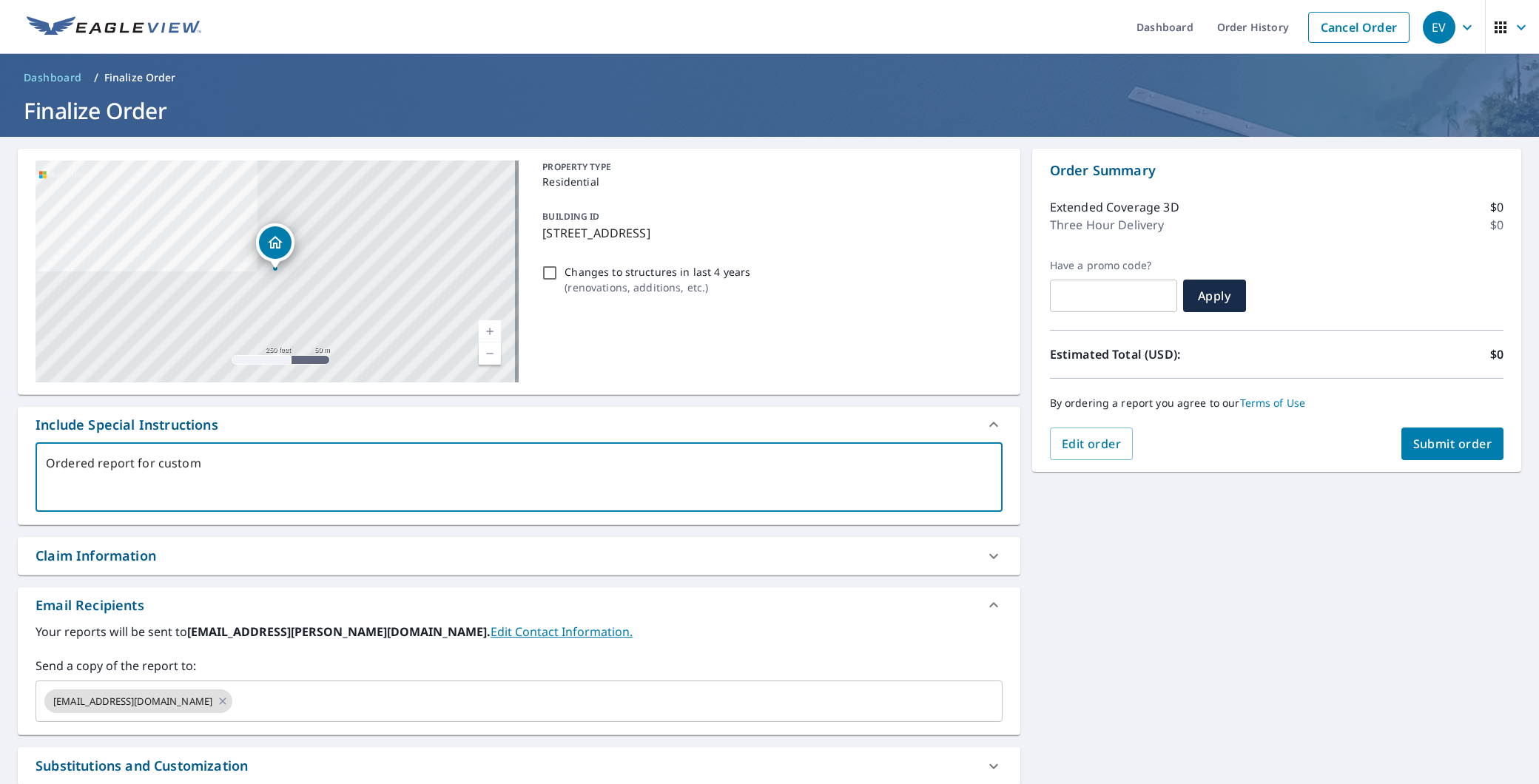
type textarea "Ordered report for custome"
type textarea "x"
checkbox input "true"
type textarea "Ordered report for customer"
type textarea "x"
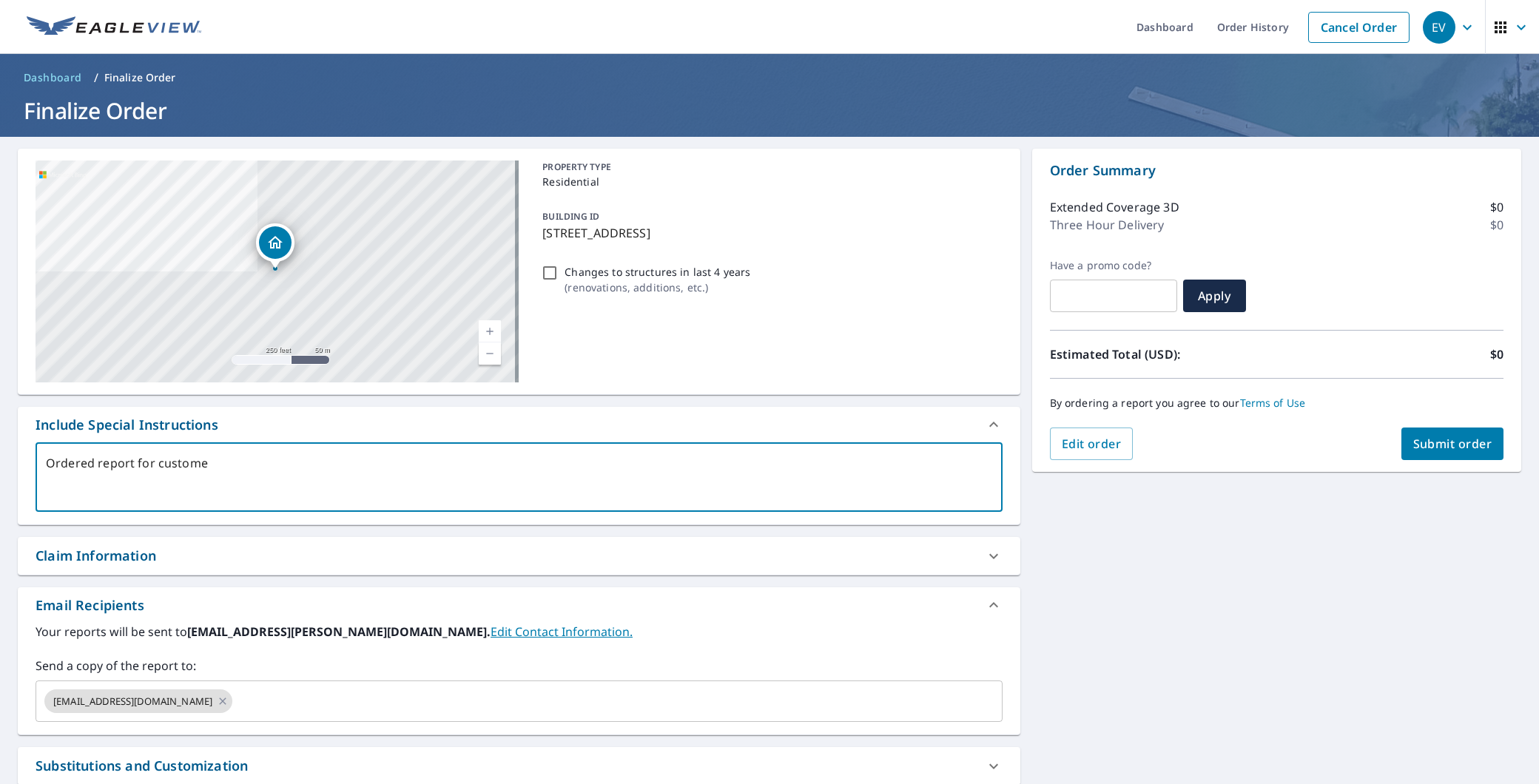
checkbox input "true"
type textarea "Ordered report for customer"
type textarea "x"
checkbox input "true"
type textarea "Ordered report for customer d"
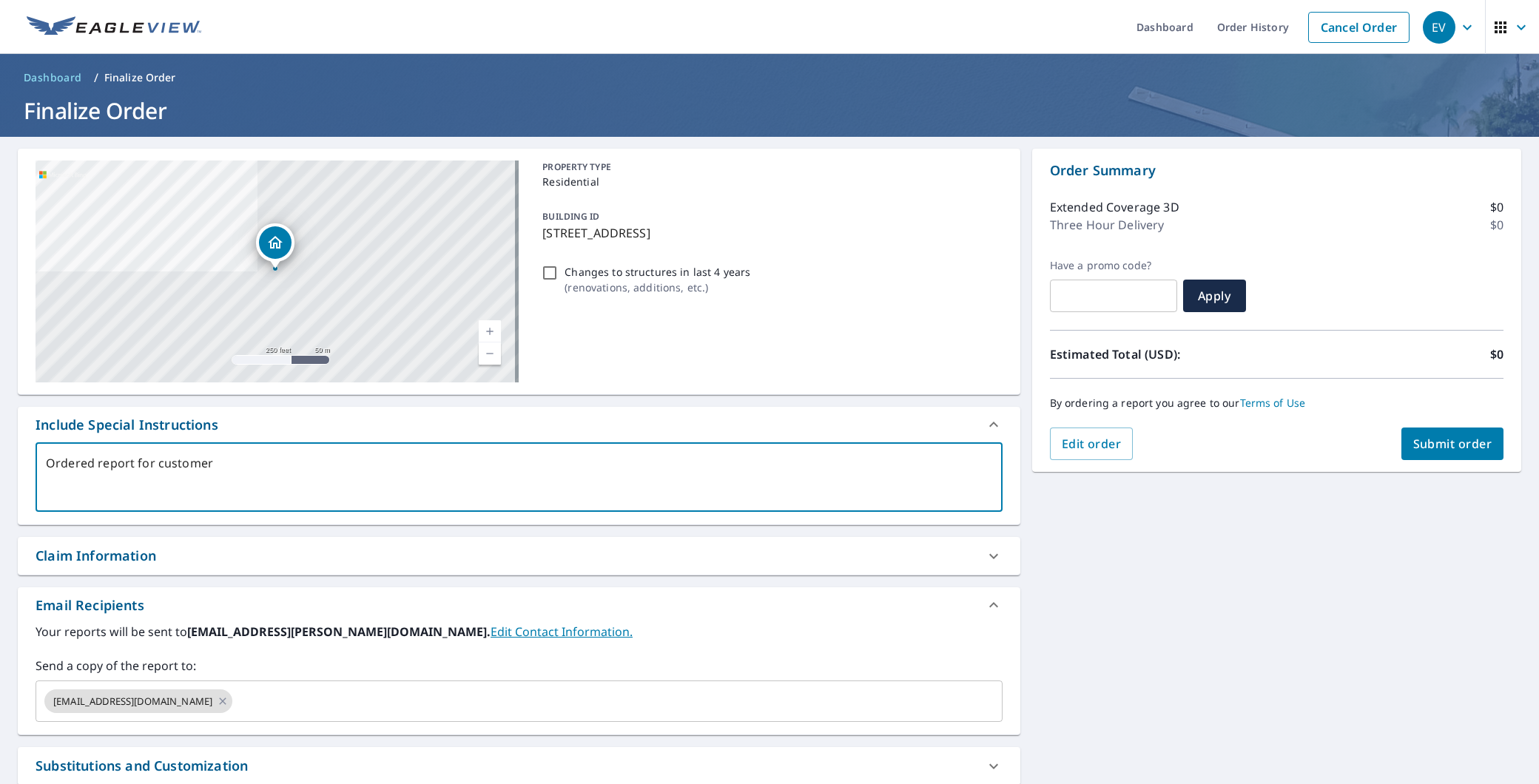
type textarea "x"
checkbox input "true"
type textarea "Ordered report for customer du"
type textarea "x"
checkbox input "true"
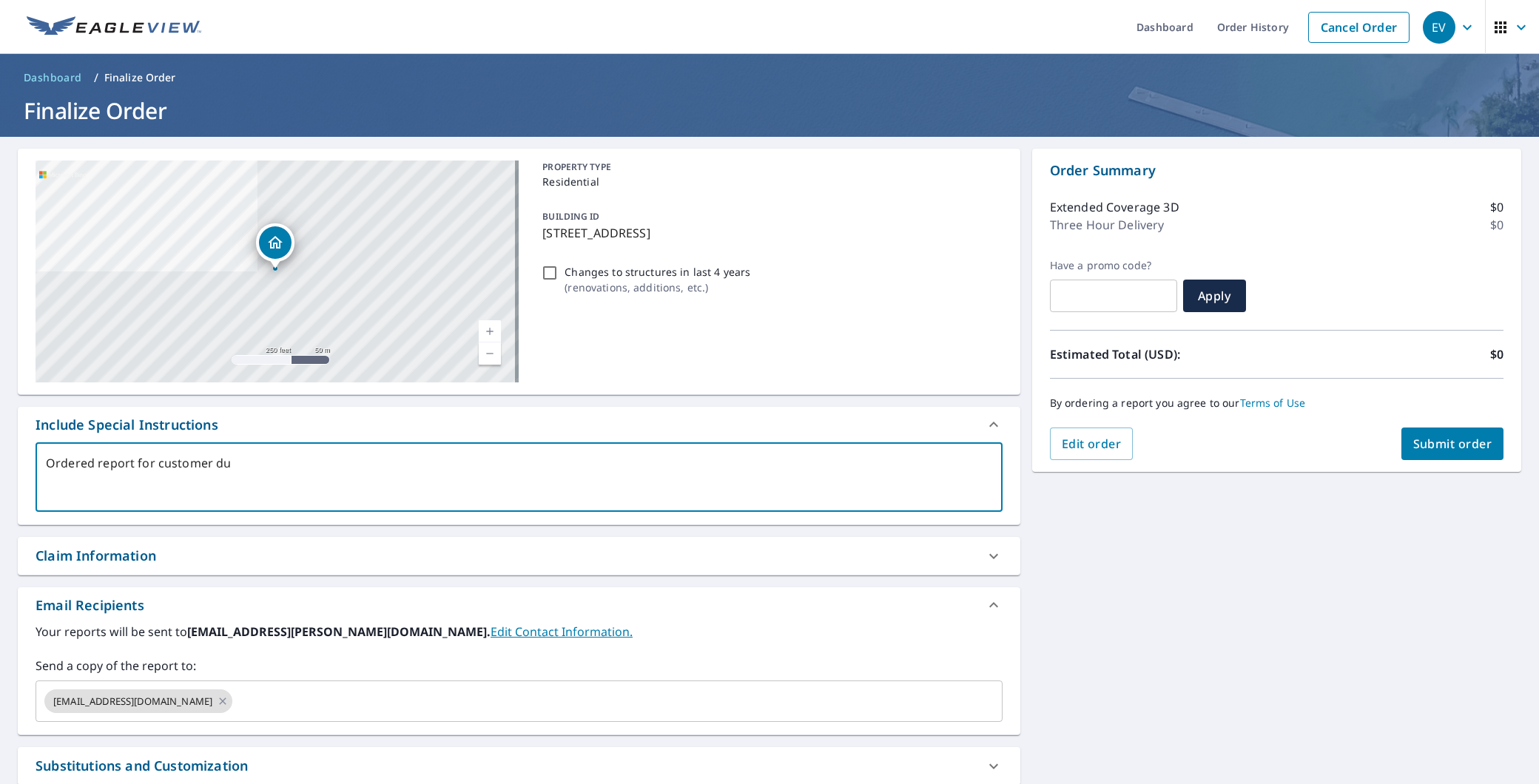
type textarea "Ordered report for customer due"
type textarea "x"
checkbox input "true"
type textarea "Ordered report for customer due"
type textarea "x"
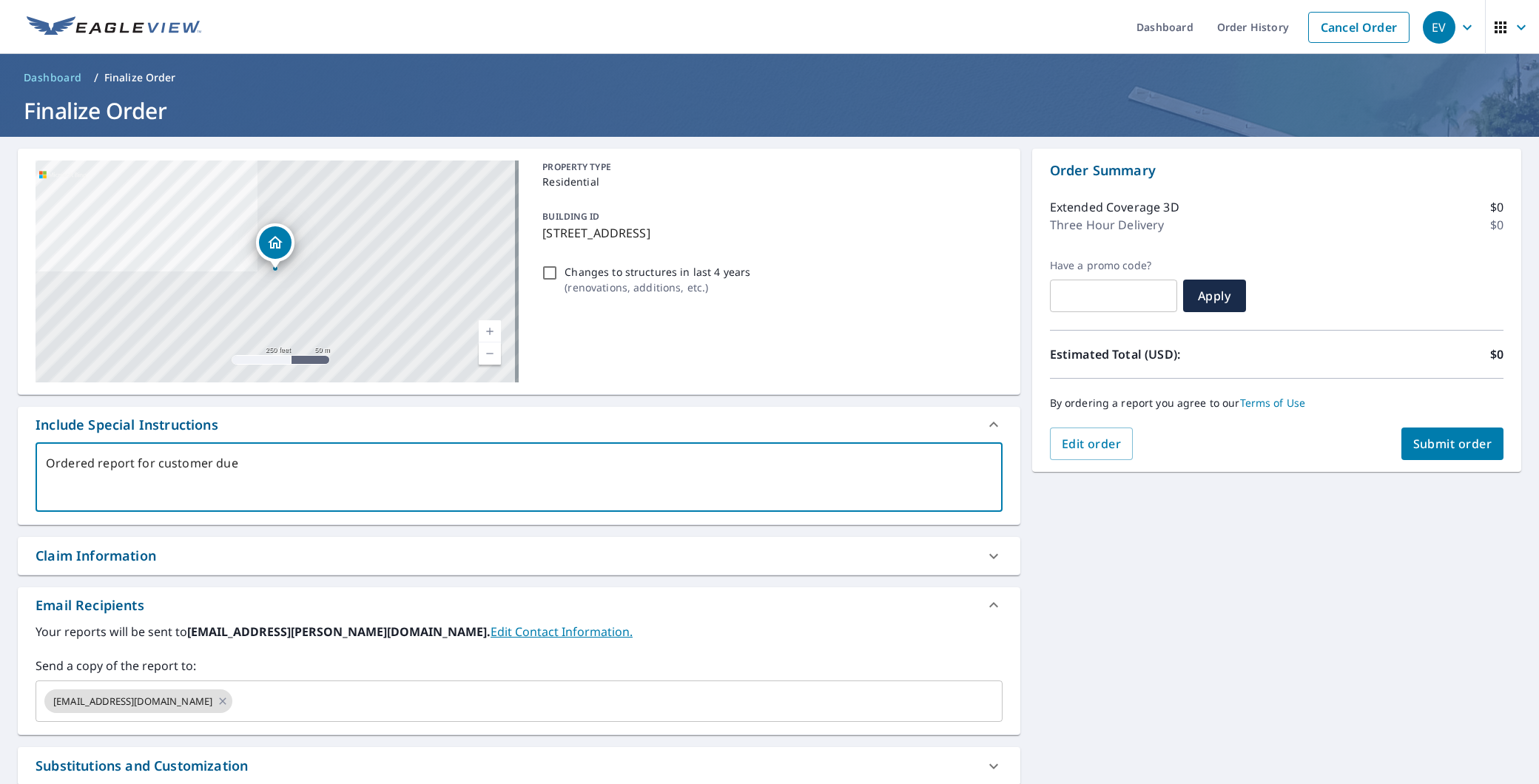
checkbox input "true"
type textarea "Ordered report for customer due t"
type textarea "x"
checkbox input "true"
type textarea "Ordered report for customer due to"
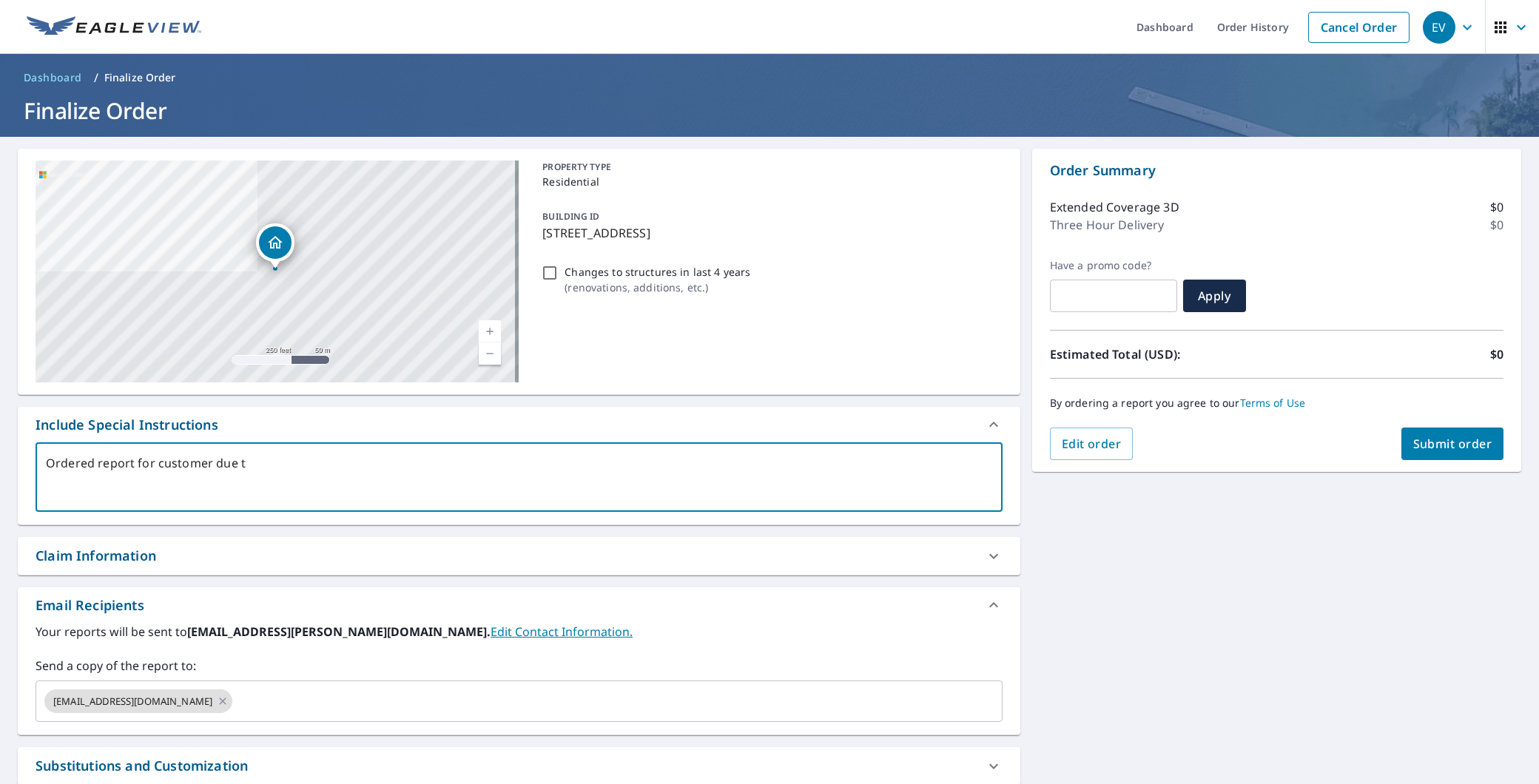
type textarea "x"
checkbox input "true"
type textarea "Ordered report for customer due to"
type textarea "x"
checkbox input "true"
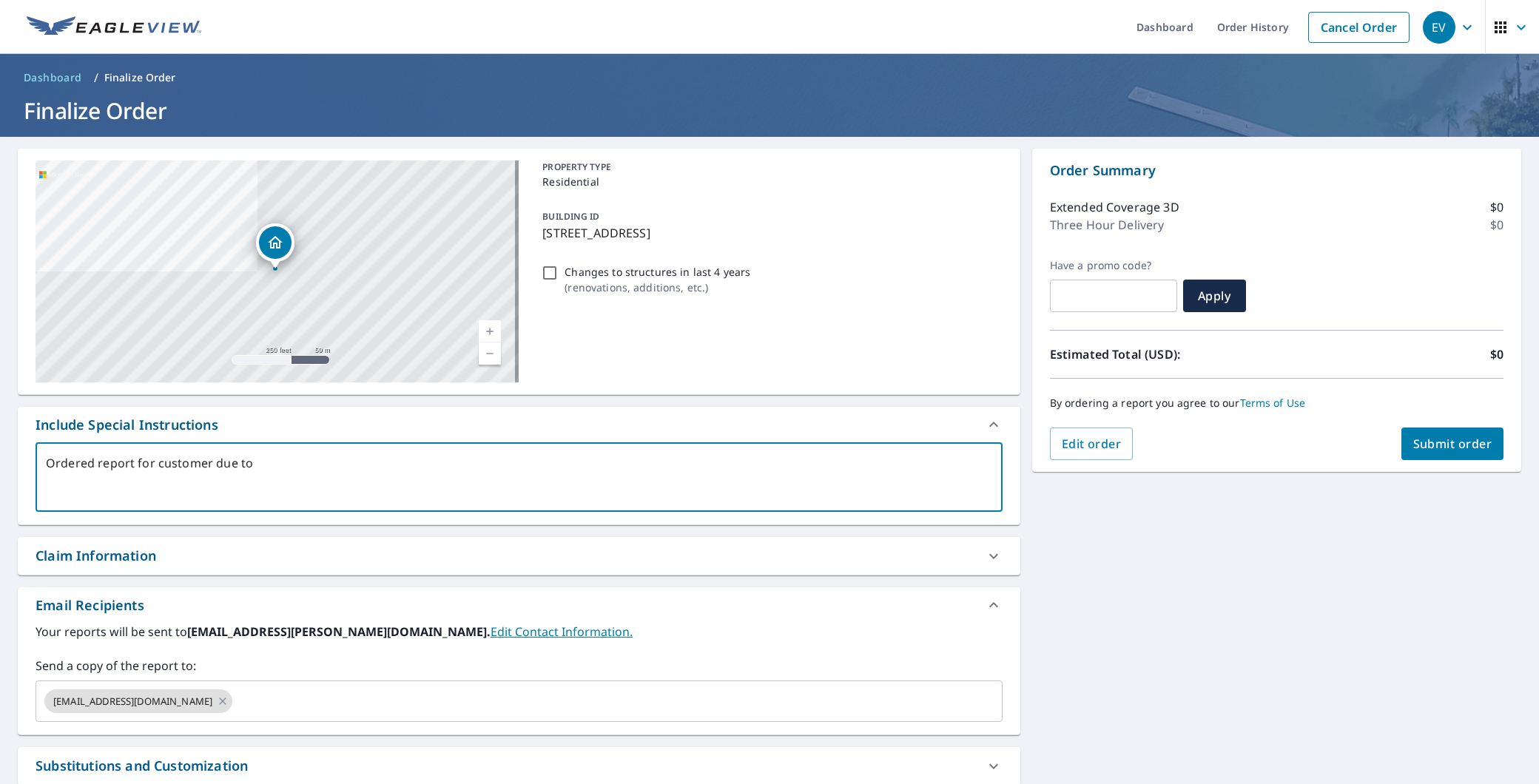
type textarea "Ordered report for customer due to f"
type textarea "x"
checkbox input "true"
type textarea "Ordered report for customer due to fa"
type textarea "x"
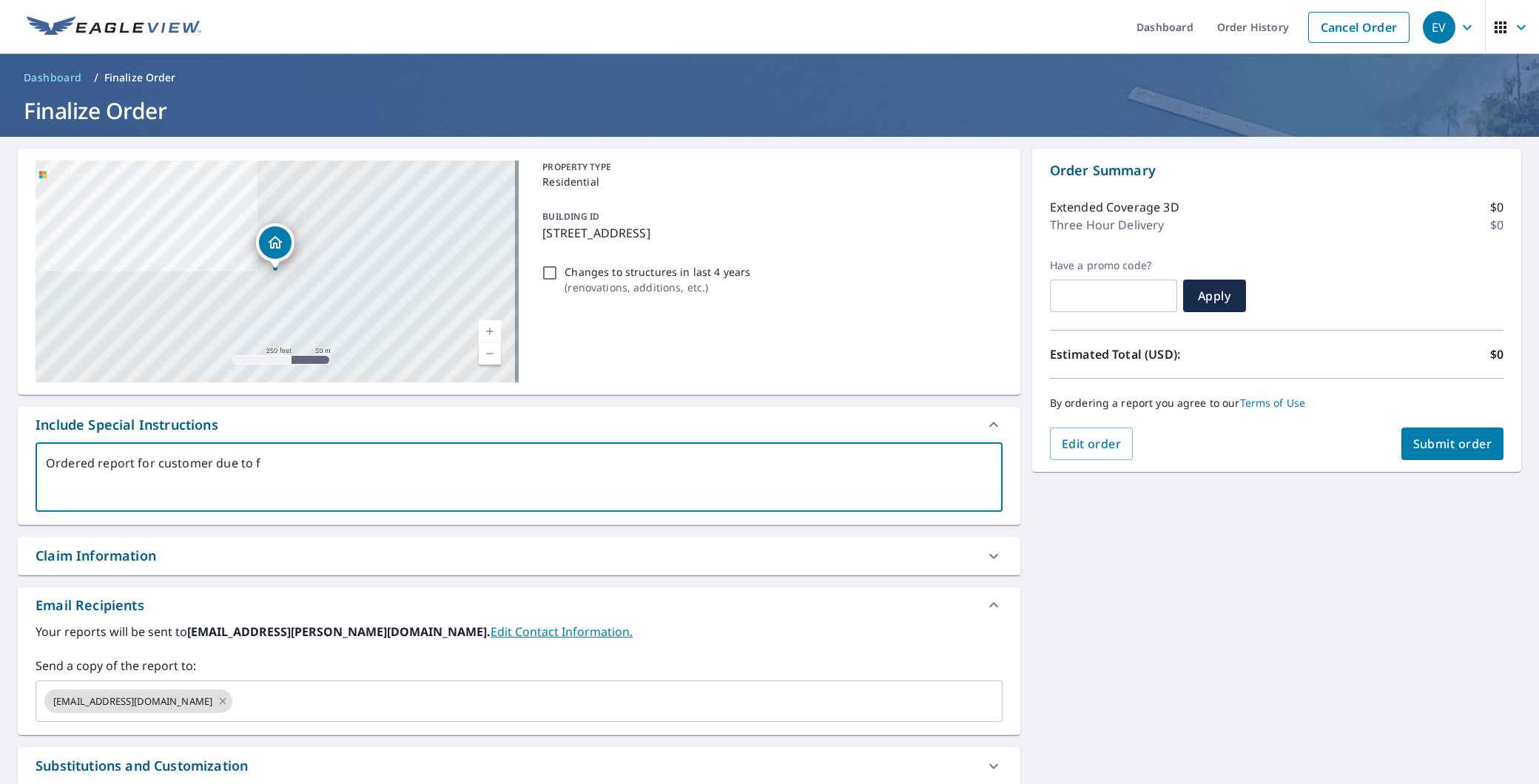
checkbox input "true"
type textarea "Ordered report for customer due to fai"
type textarea "x"
checkbox input "true"
type textarea "Ordered report for customer due to fail"
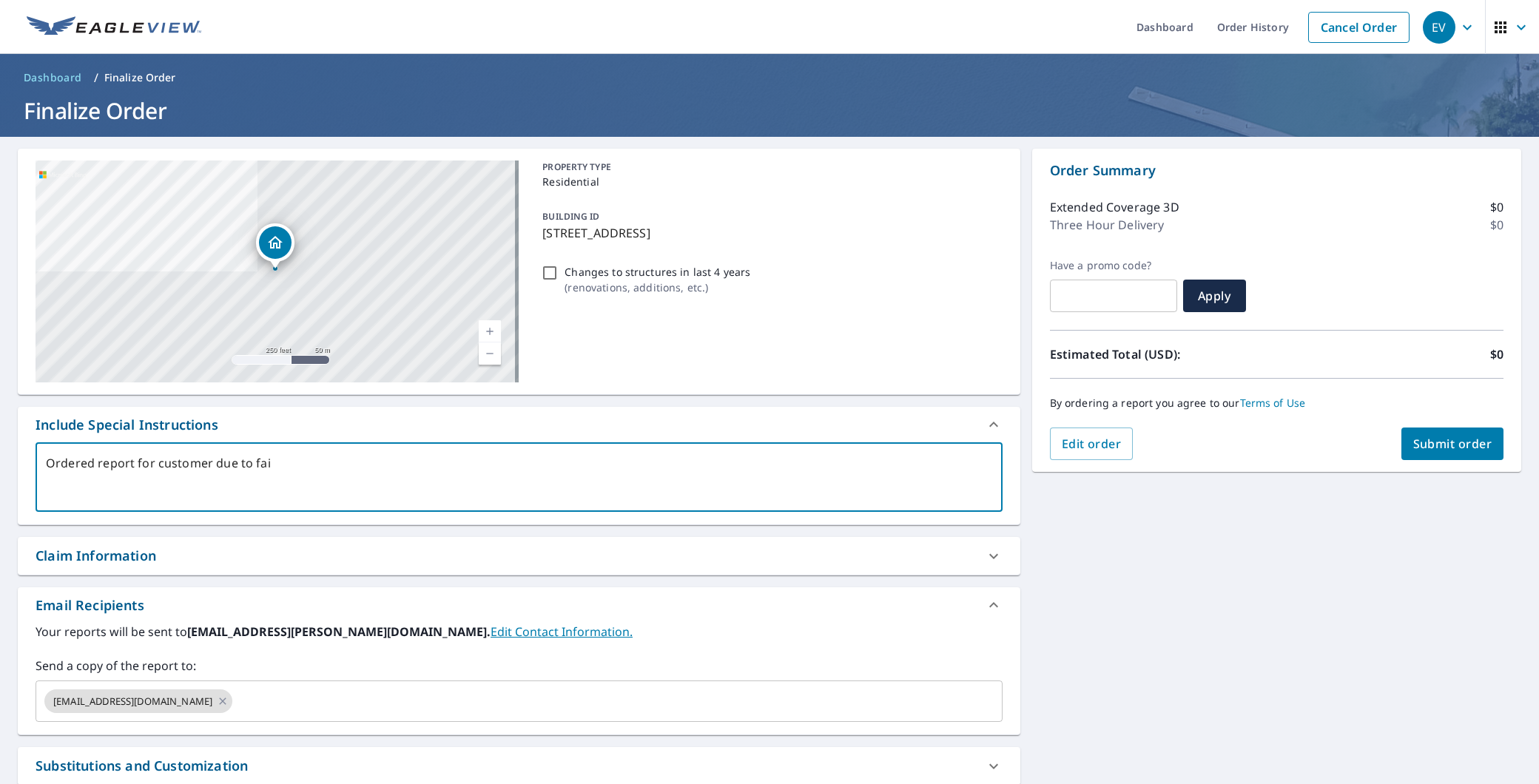
type textarea "x"
checkbox input "true"
type textarea "Ordered report for customer due to faild"
type textarea "x"
checkbox input "true"
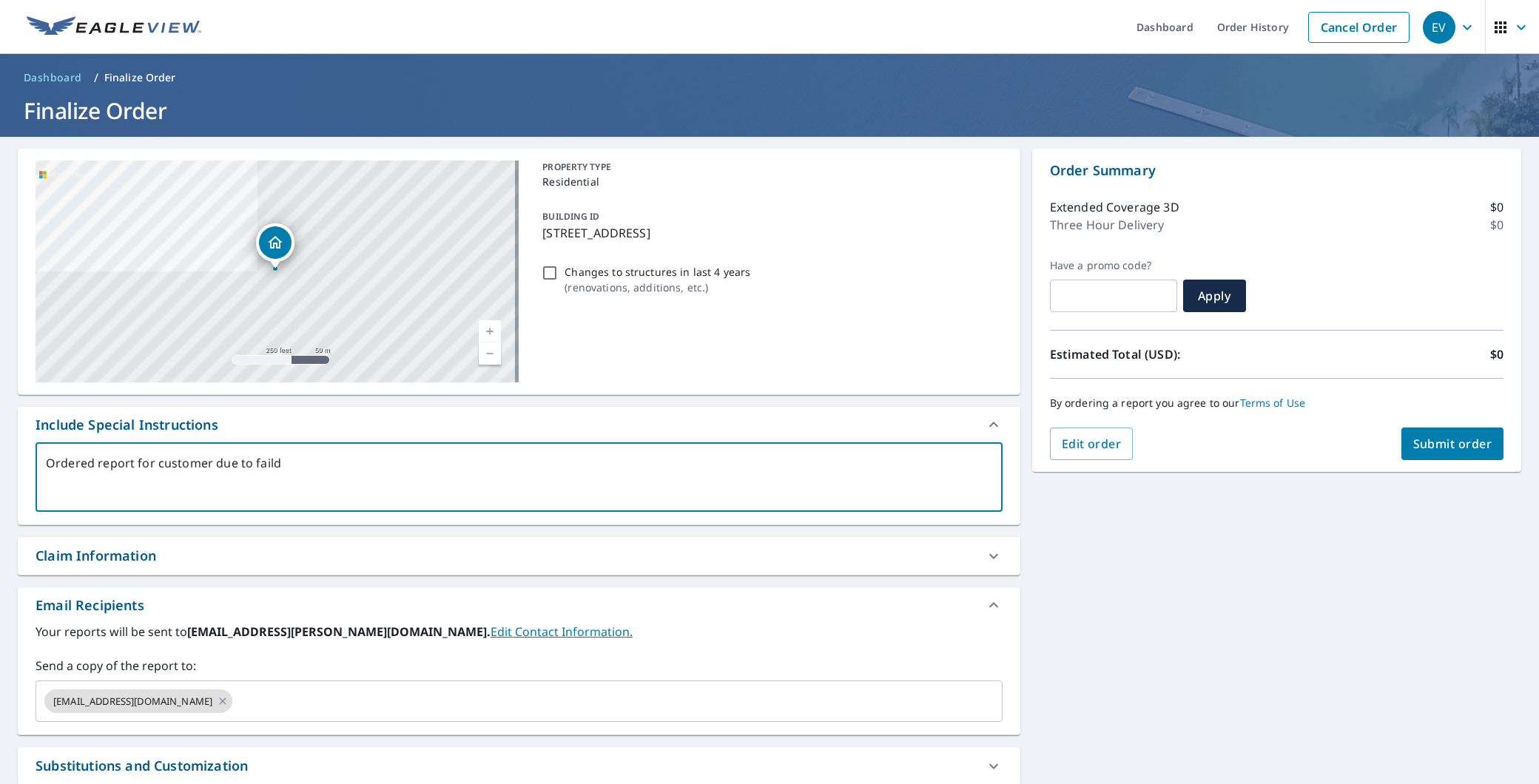
type textarea "Ordered report for customer due to fail"
type textarea "x"
checkbox input "true"
type textarea "Ordered report for customer due to [PERSON_NAME]"
type textarea "x"
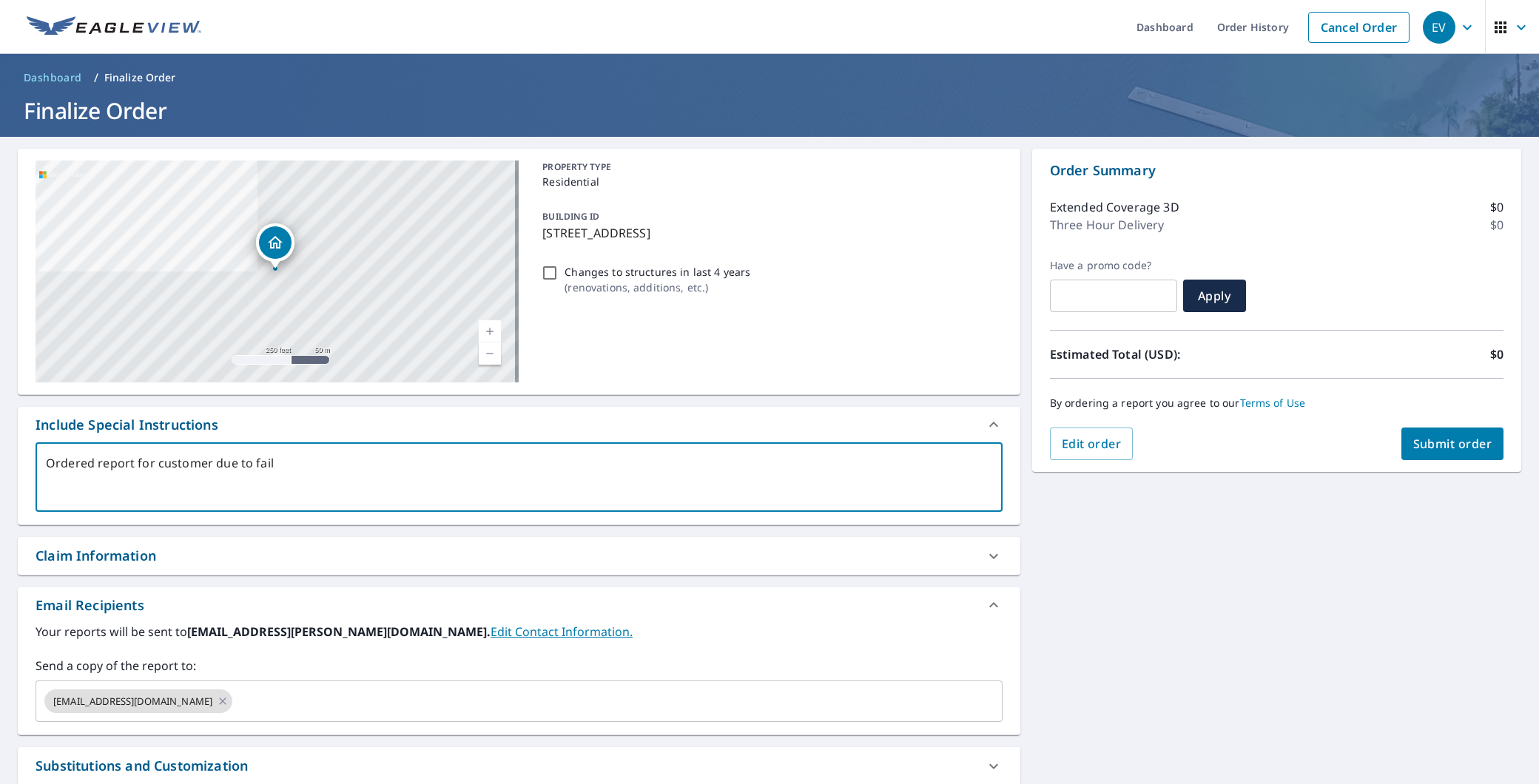
checkbox input "true"
type textarea "Ordered report for customer due to failed"
type textarea "x"
checkbox input "true"
type textarea "Ordered report for customer due to failed"
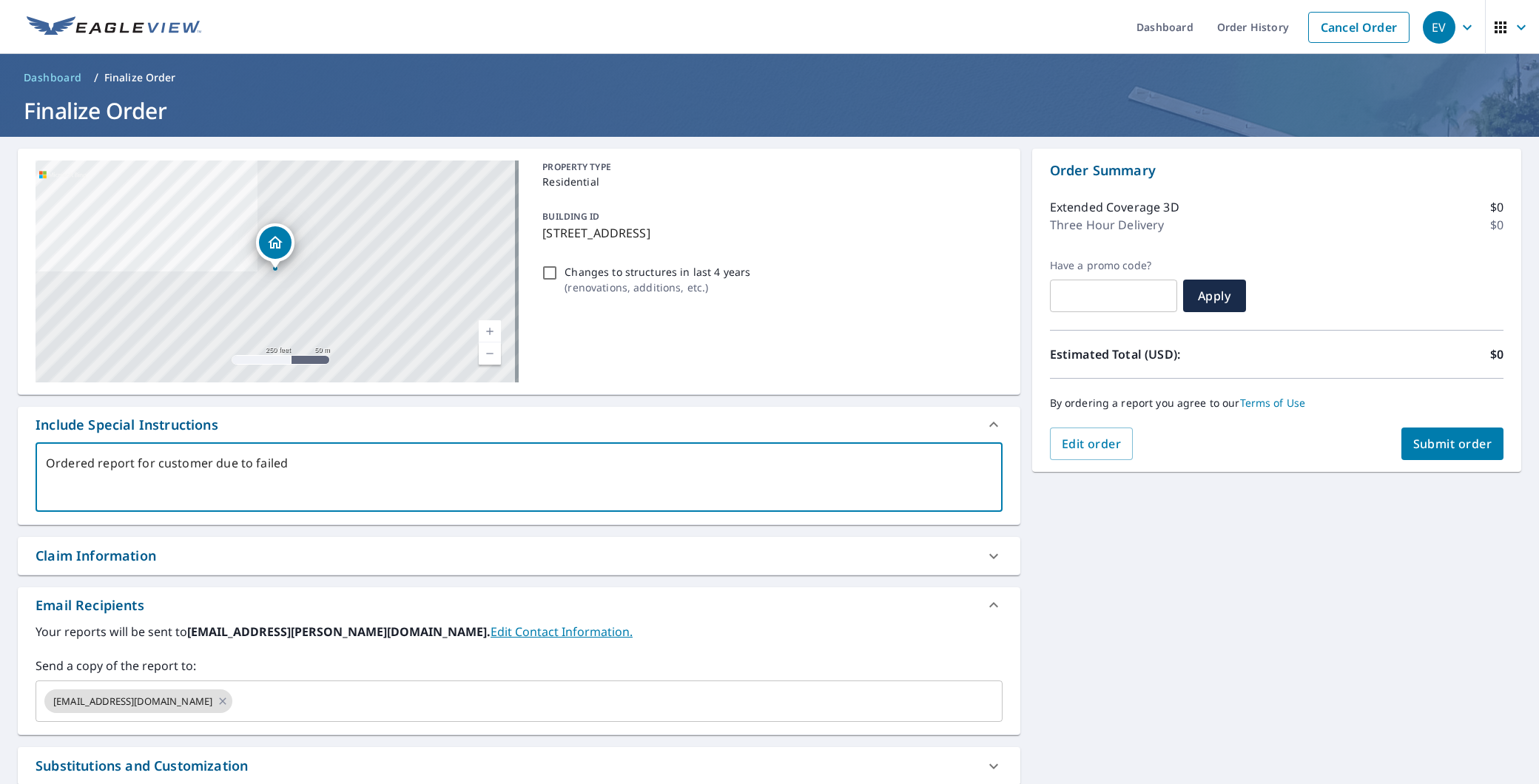
type textarea "x"
checkbox input "true"
type textarea "Ordered report for customer due to failed d"
type textarea "x"
checkbox input "true"
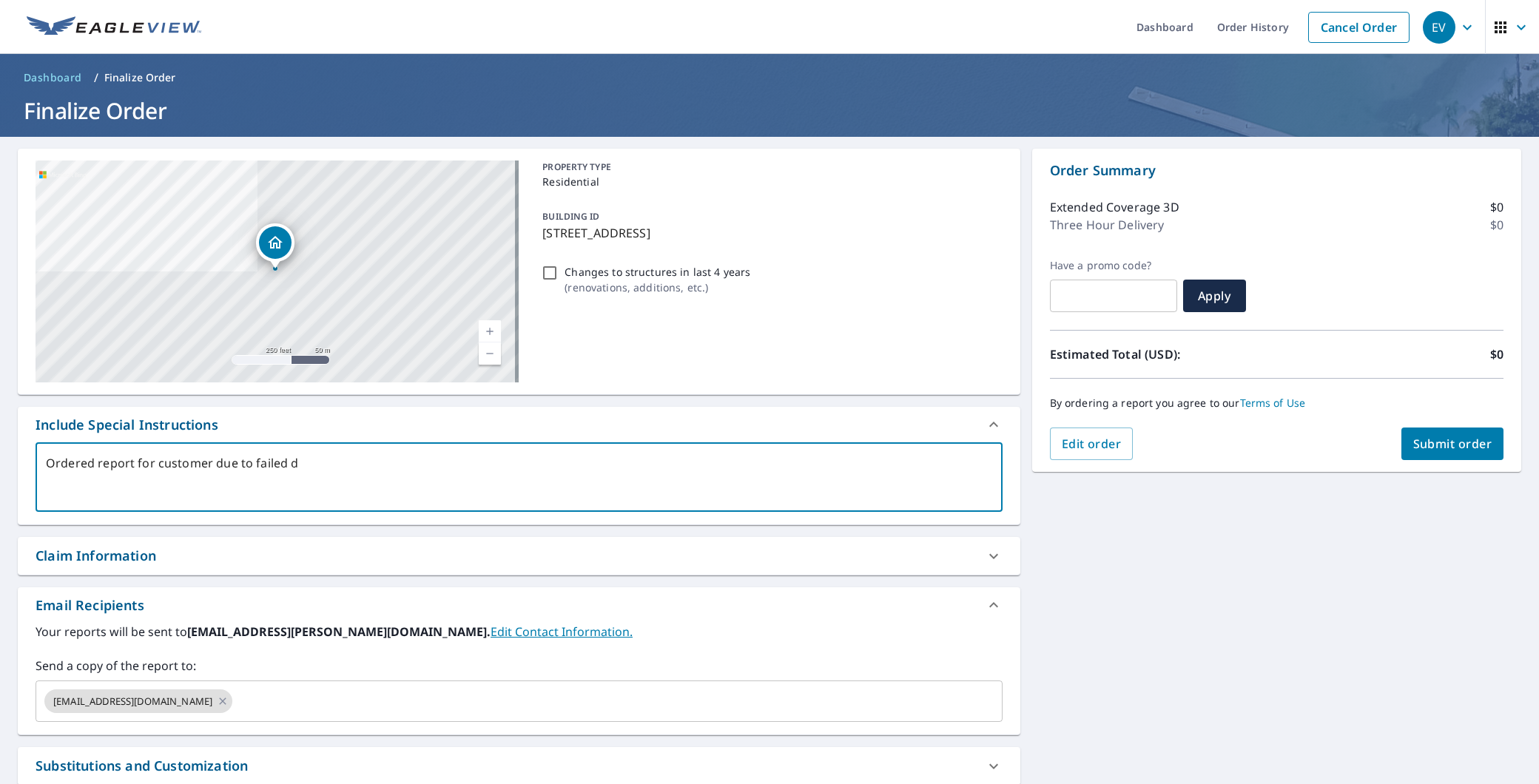
type textarea "Ordered report for customer due to failed dr"
type textarea "x"
checkbox input "true"
type textarea "Ordered report for customer due to failed dro"
type textarea "x"
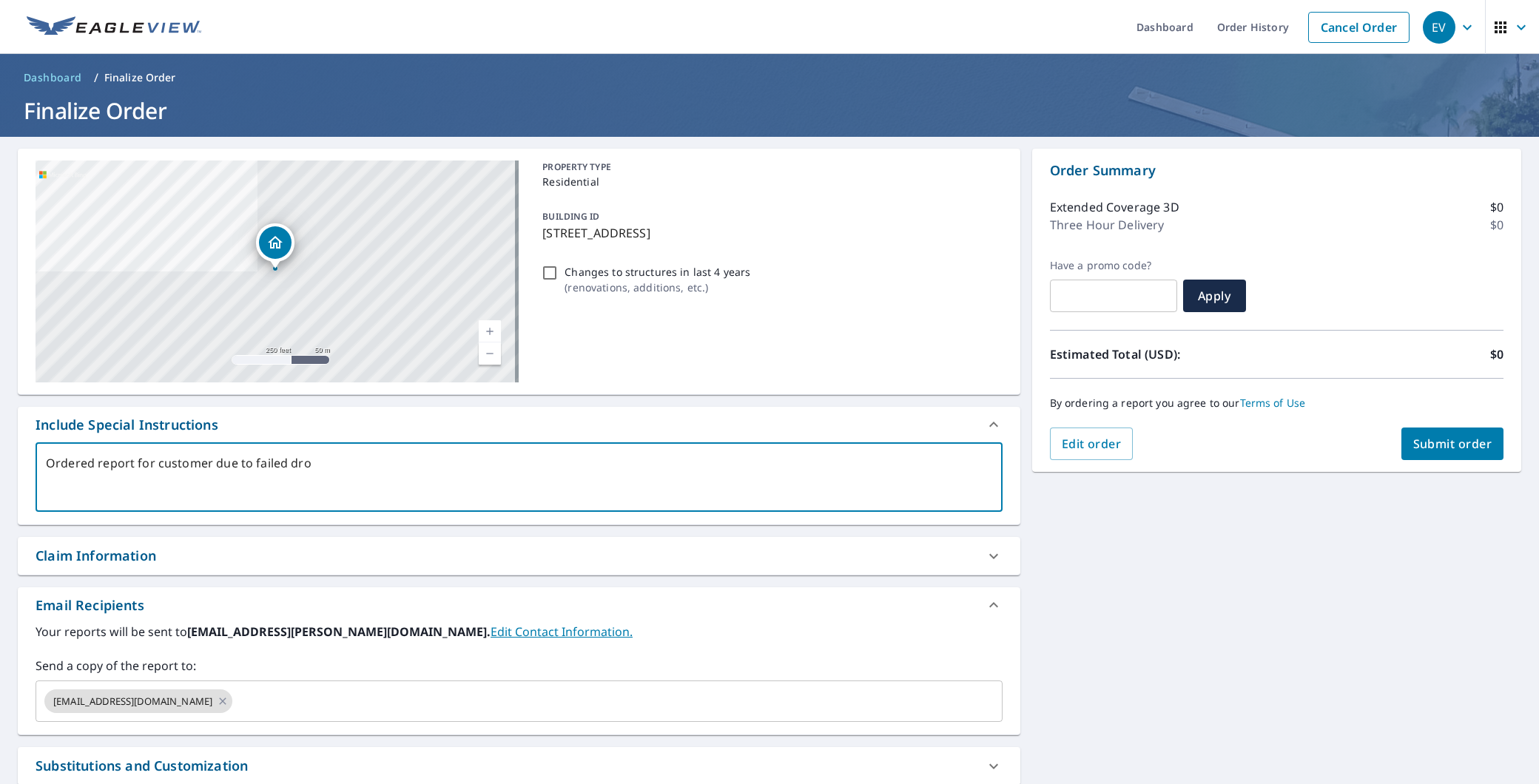
checkbox input "true"
type textarea "Ordered report for customer due to failed dron"
type textarea "x"
checkbox input "true"
type textarea "Ordered report for customer due to failed drone"
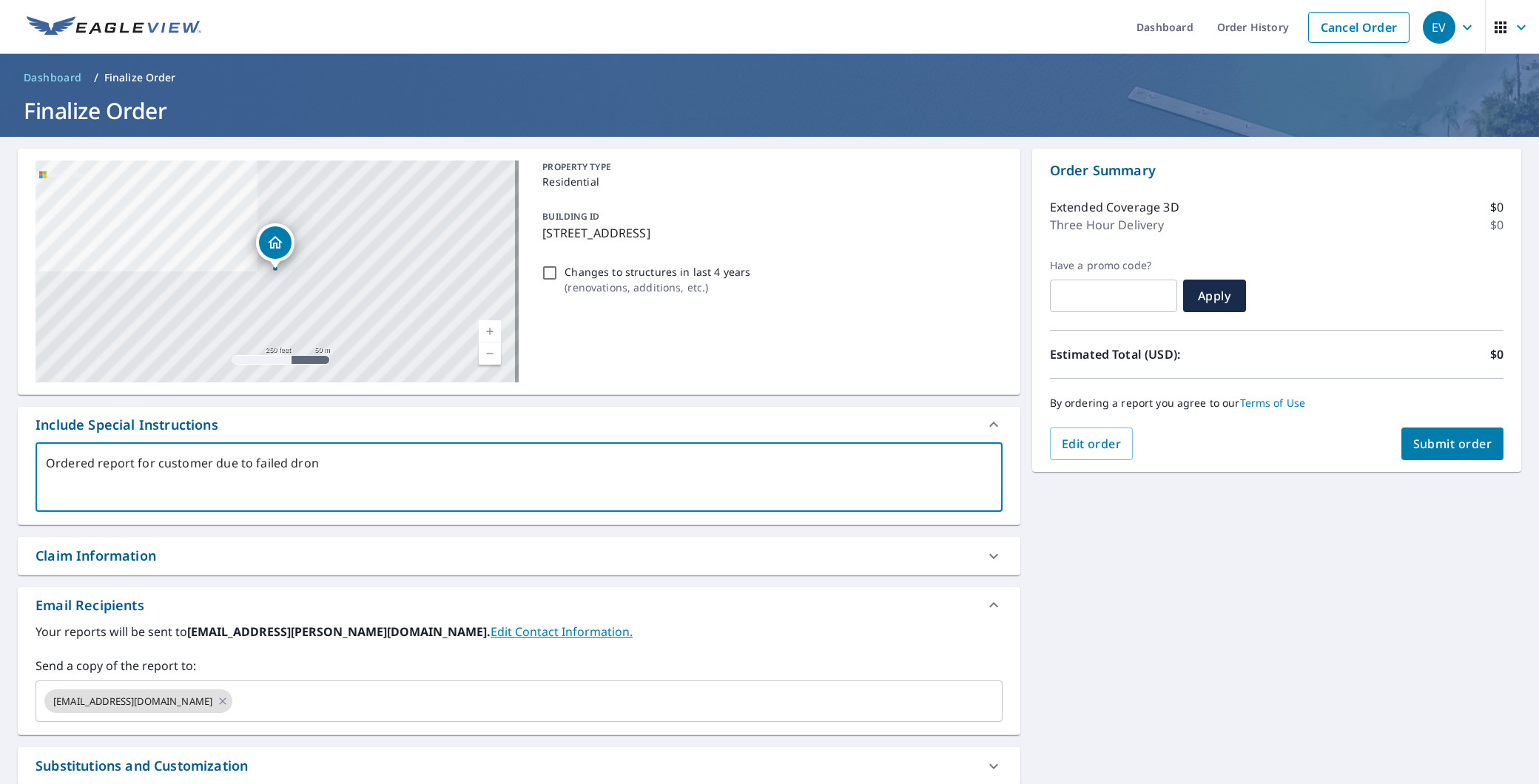
type textarea "x"
checkbox input "true"
type textarea "Ordered report for customer due to failed drone"
type textarea "x"
checkbox input "true"
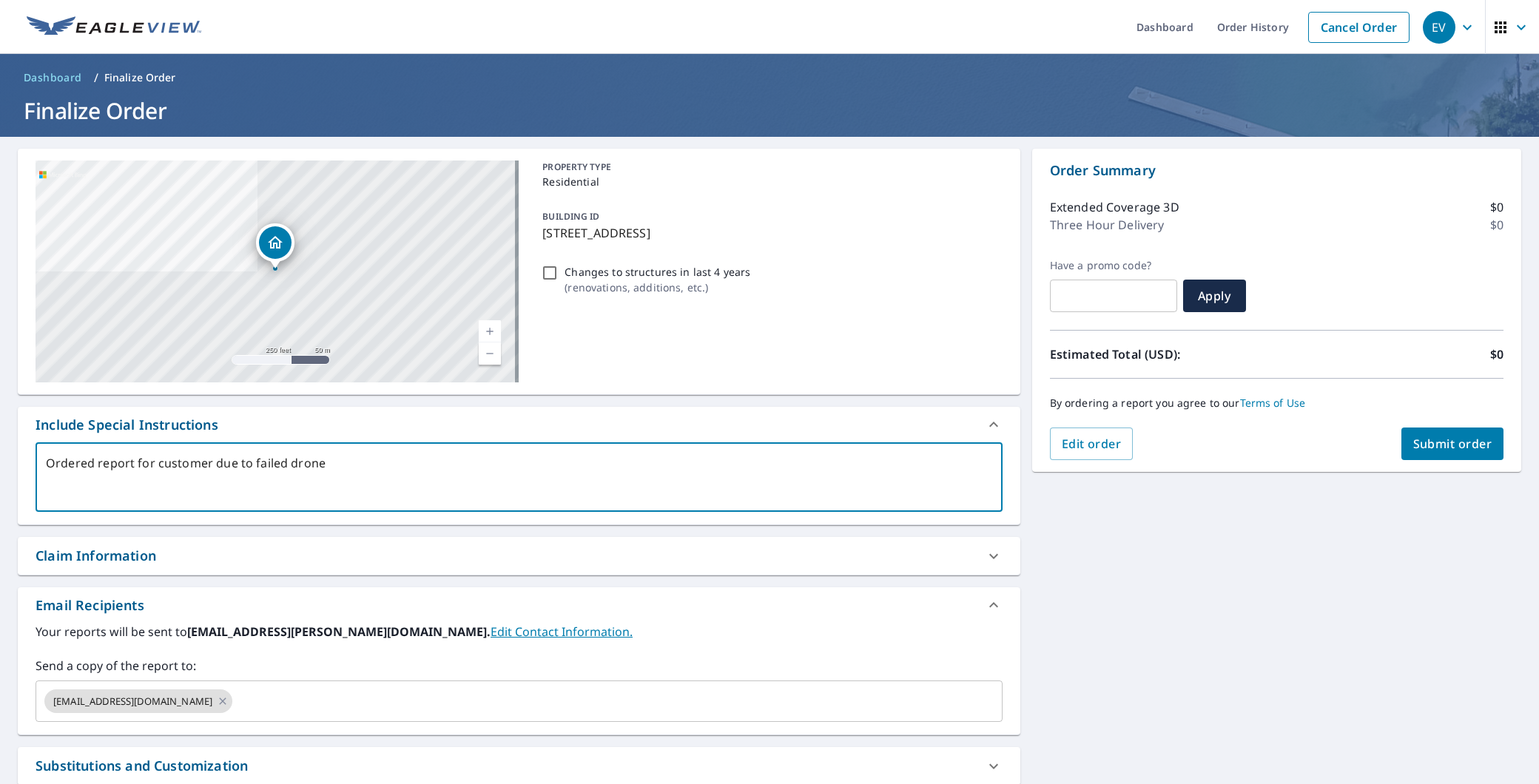
type textarea "Ordered report for customer due to failed drone f"
type textarea "x"
checkbox input "true"
type textarea "Ordered report for customer due to failed drone fl"
type textarea "x"
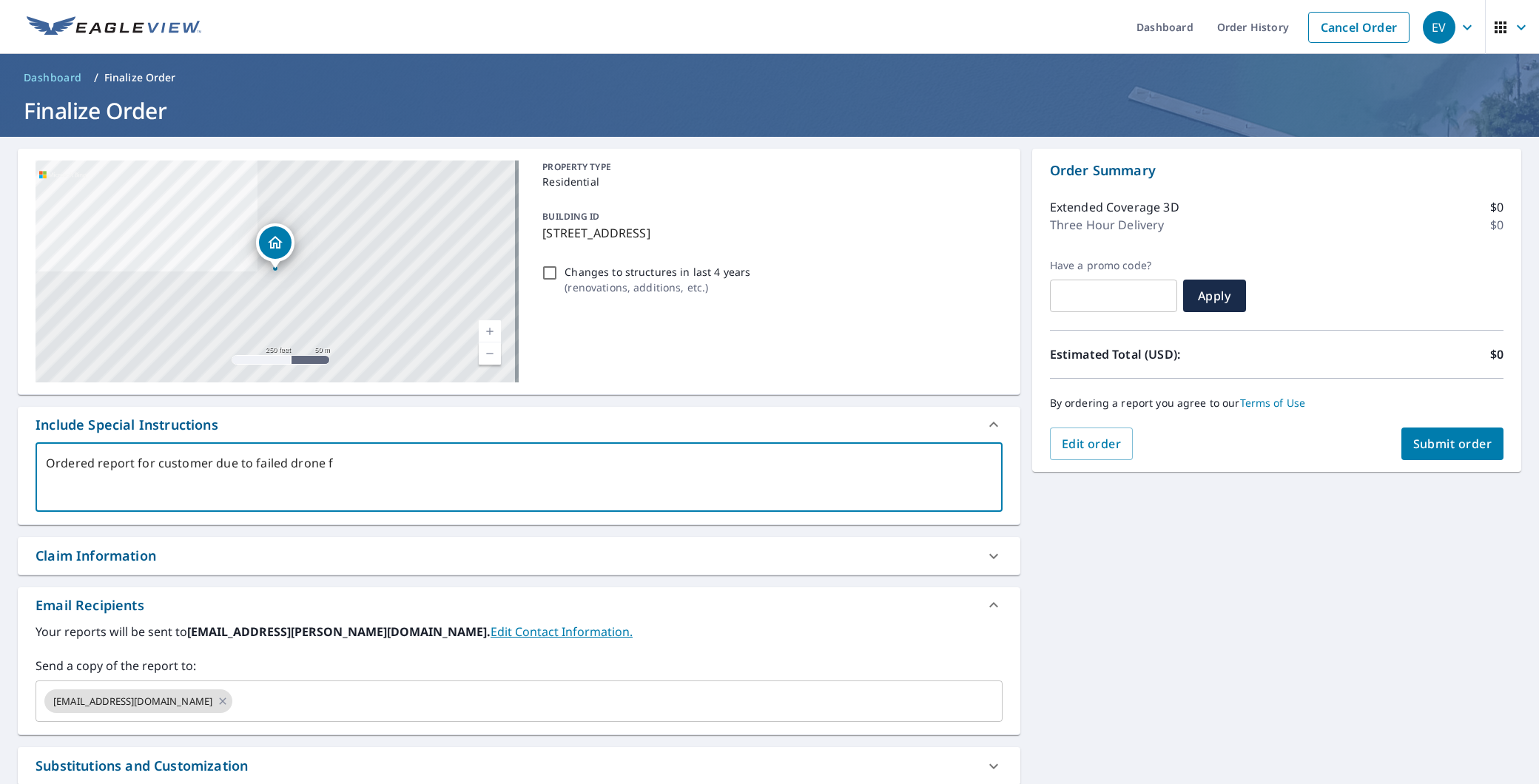
checkbox input "true"
type textarea "Ordered report for customer due to failed drone fli"
type textarea "x"
checkbox input "true"
type textarea "Ordered report for customer due to failed drone flig"
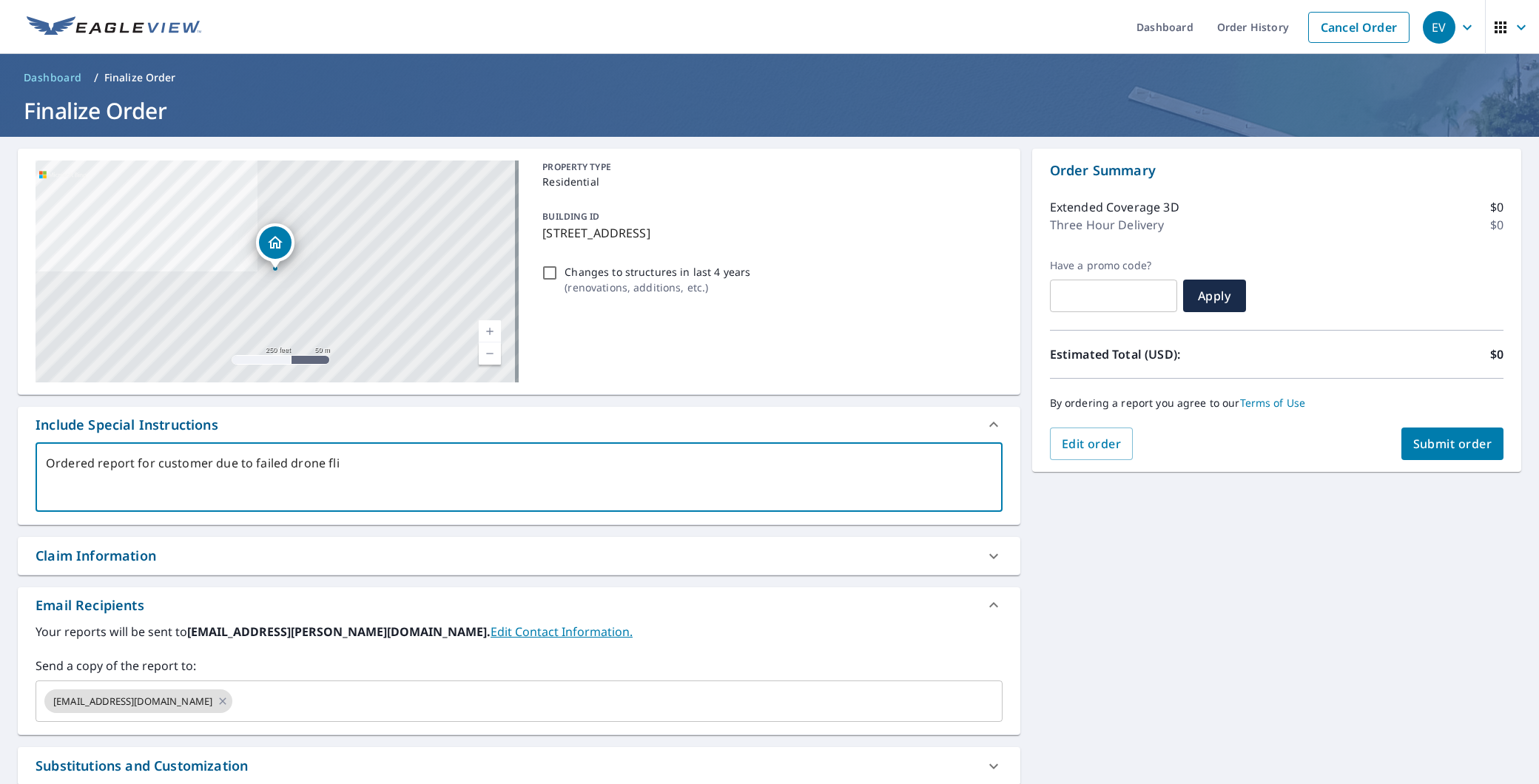
type textarea "x"
checkbox input "true"
type textarea "Ordered report for customer due to failed drone fligh"
type textarea "x"
checkbox input "true"
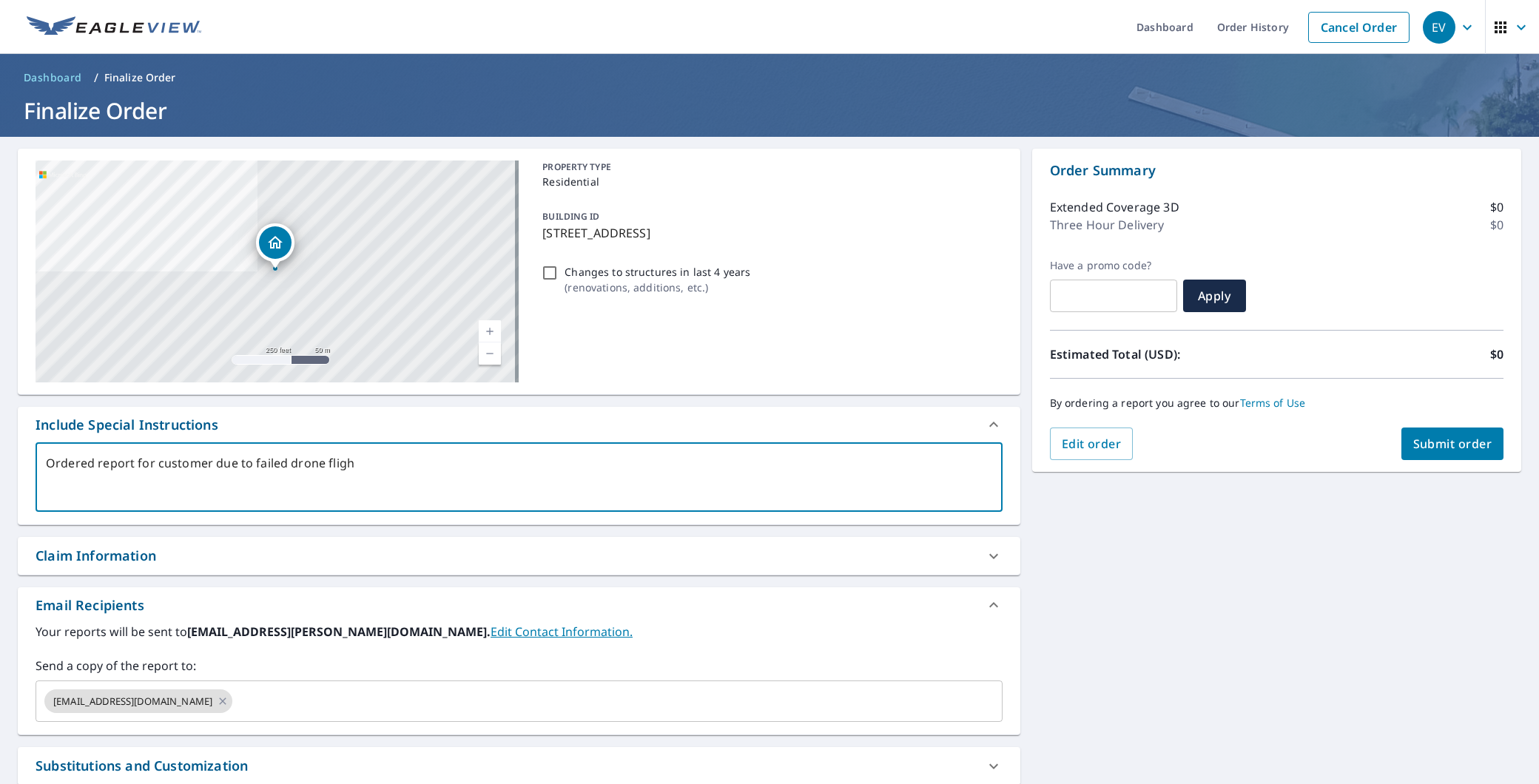
type textarea "Ordered report for customer due to failed drone flight"
type textarea "x"
checkbox input "true"
type textarea "Ordered report for customer due to failed drone flight."
type textarea "x"
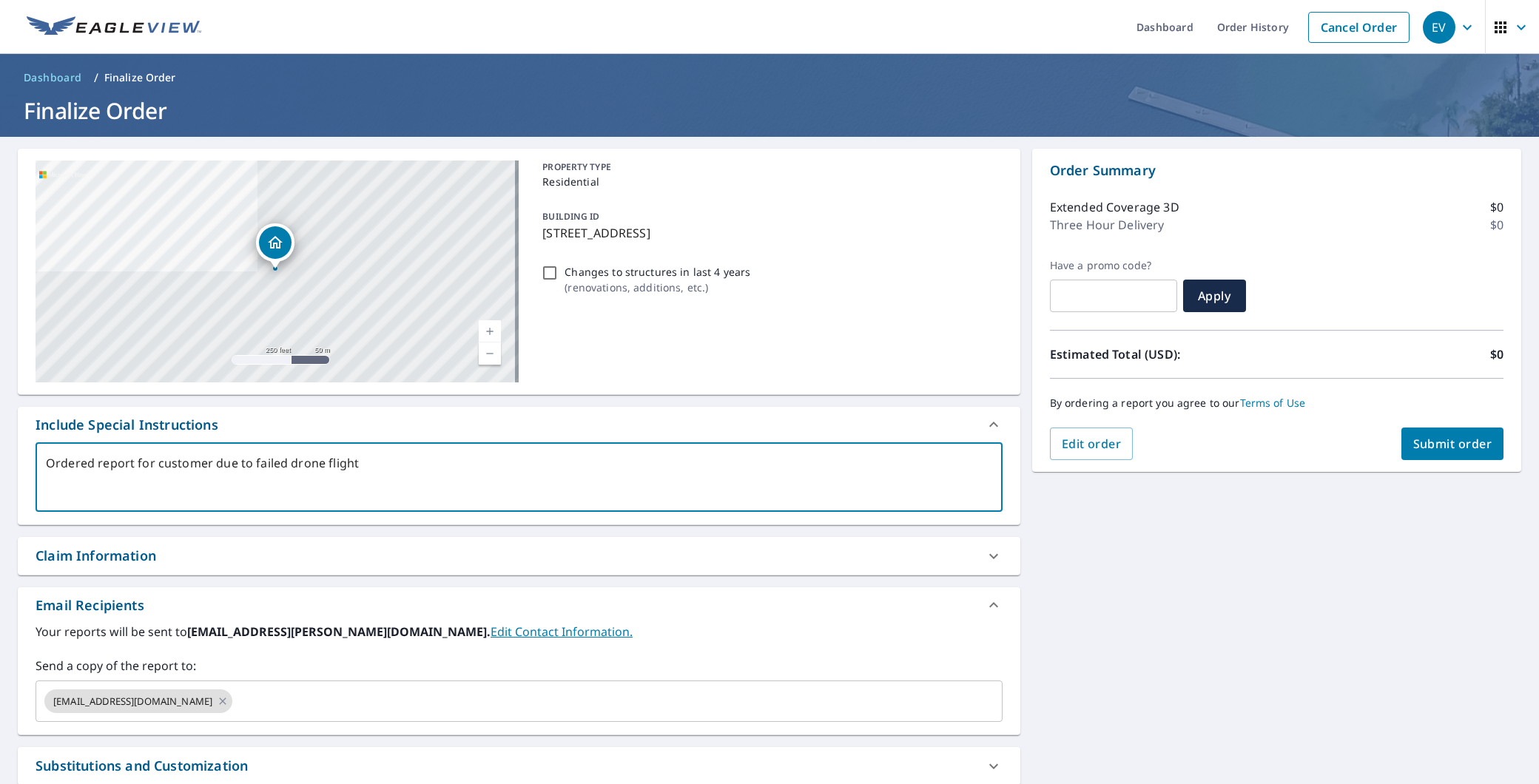
checkbox input "true"
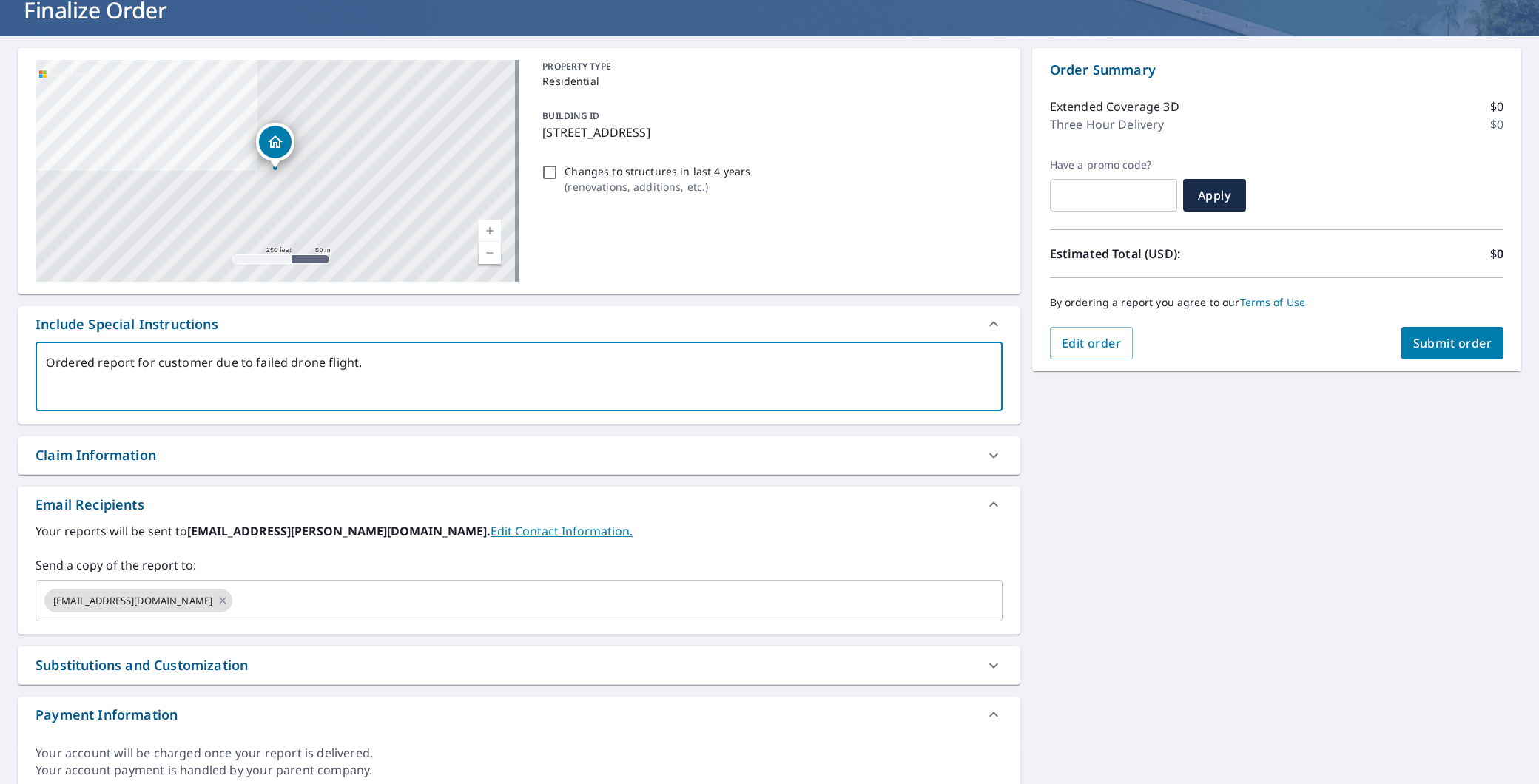
scroll to position [125, 0]
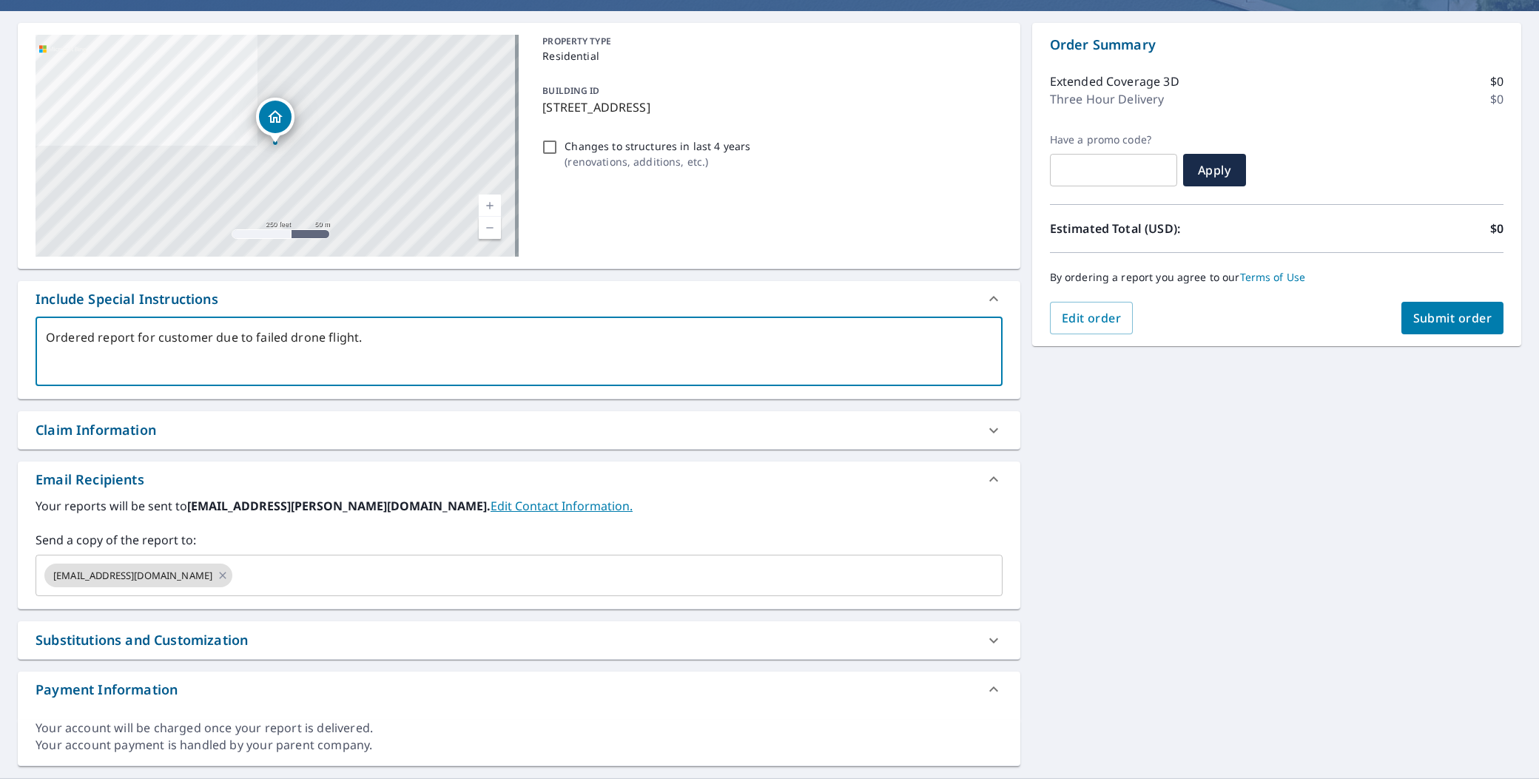
type textarea "Ordered report for customer due to failed drone flight."
click at [217, 630] on div "Substitutions and Customization" at bounding box center [142, 639] width 212 height 20
type textarea "x"
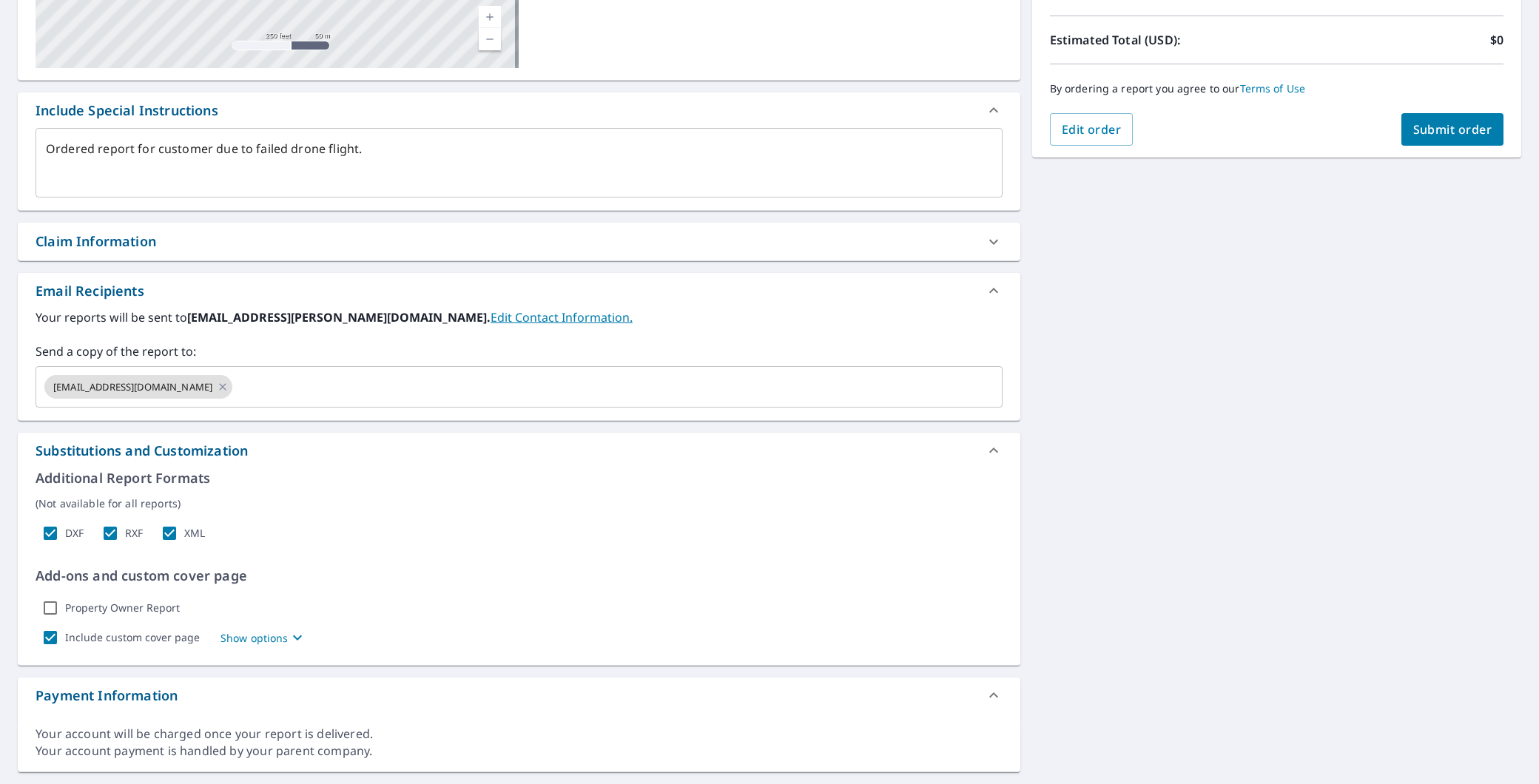
scroll to position [315, 0]
click at [47, 622] on input "Include custom cover page" at bounding box center [50, 637] width 30 height 30
checkbox input "false"
click at [610, 231] on div "Claim Information" at bounding box center [506, 240] width 940 height 20
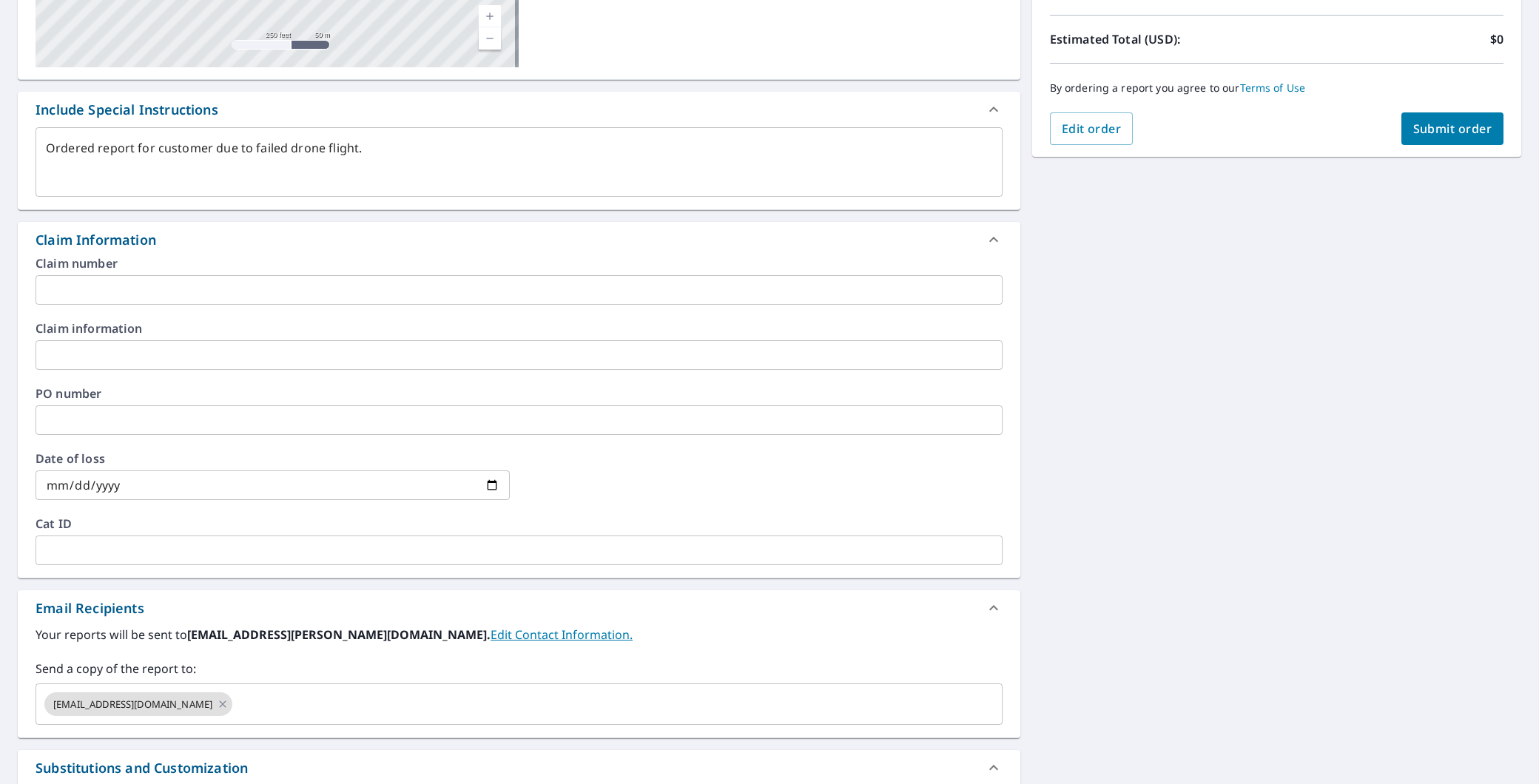
click at [610, 230] on div "Claim Information" at bounding box center [506, 239] width 940 height 20
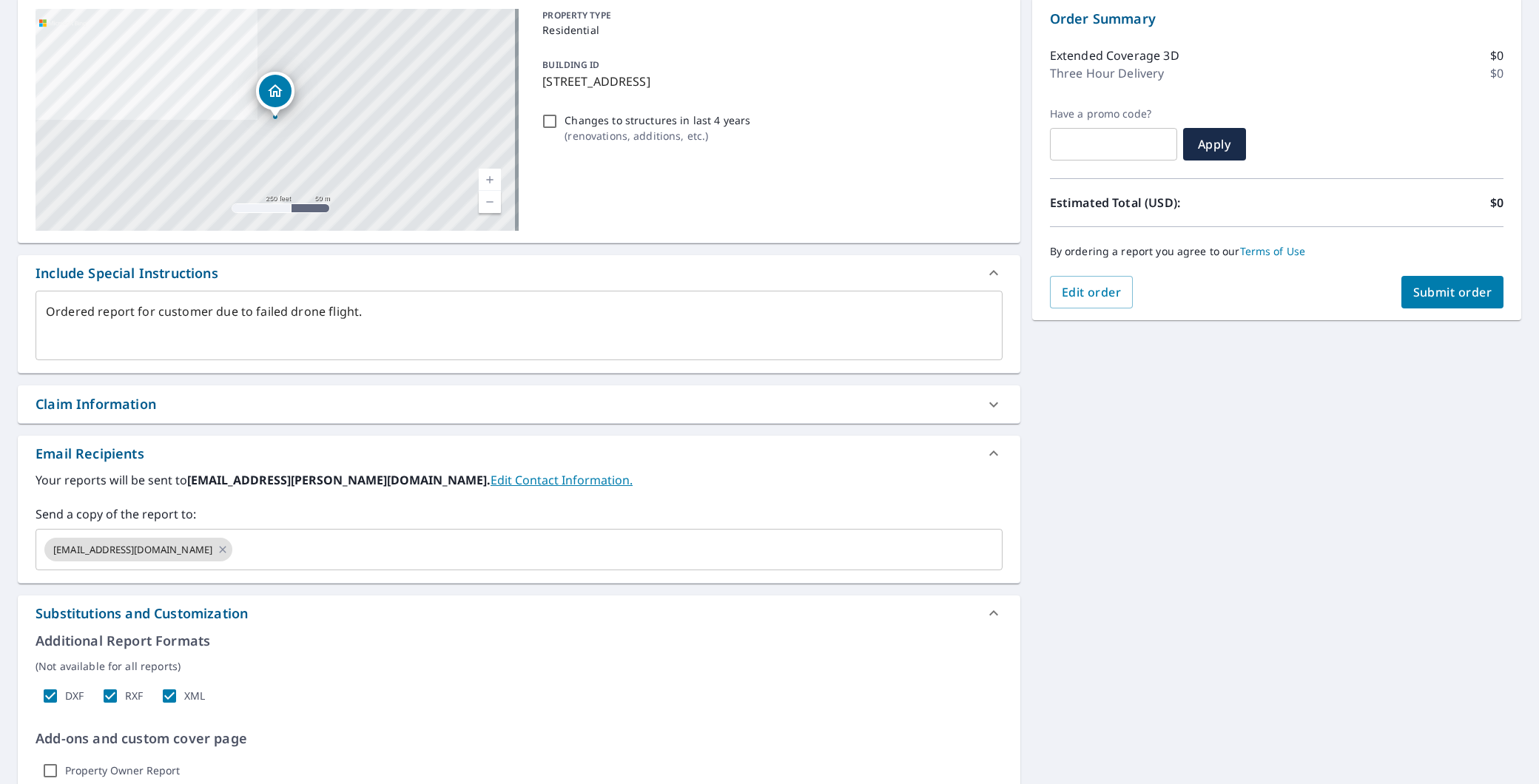
scroll to position [0, 0]
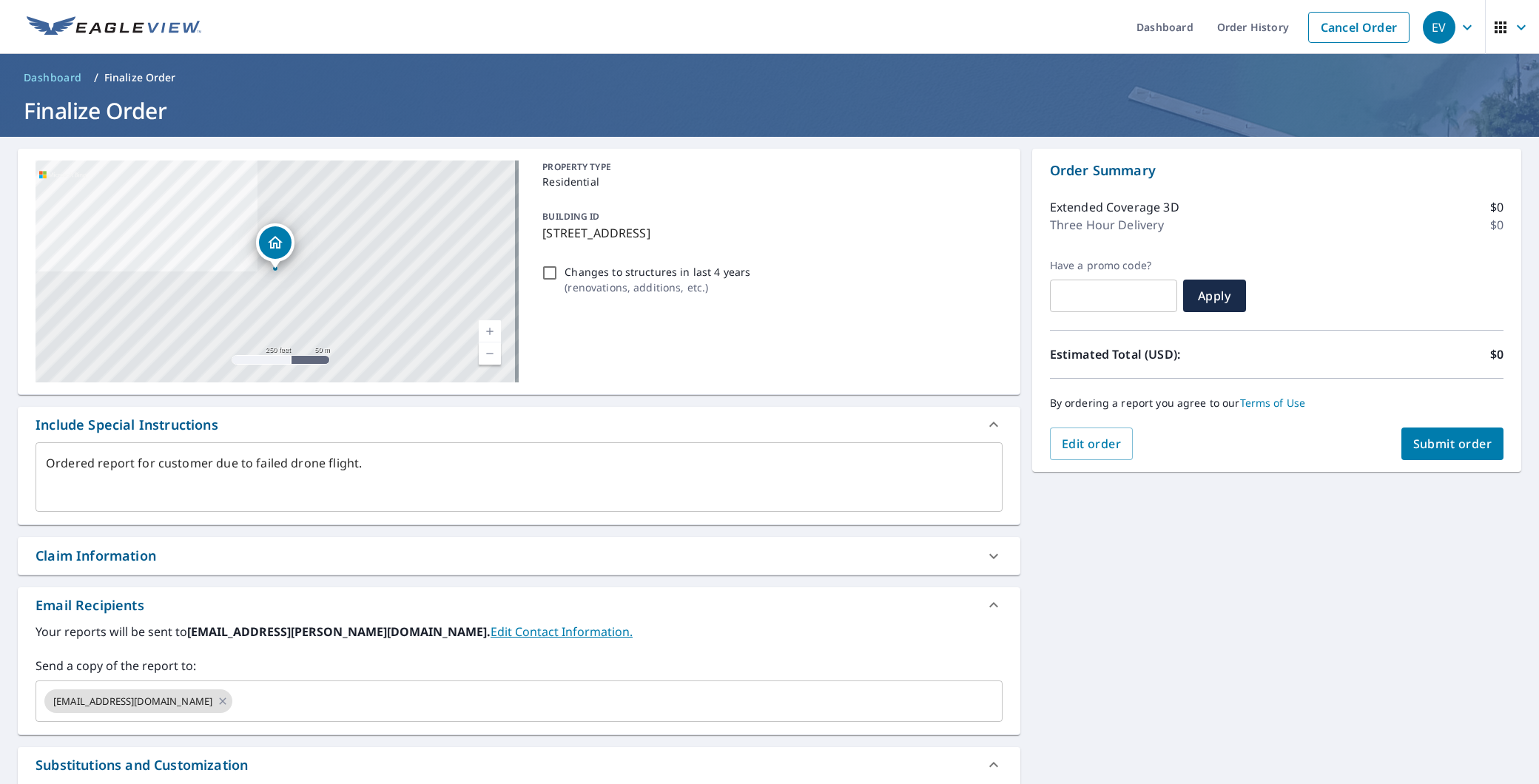
click at [1413, 440] on span "Submit order" at bounding box center [1452, 443] width 79 height 16
type textarea "x"
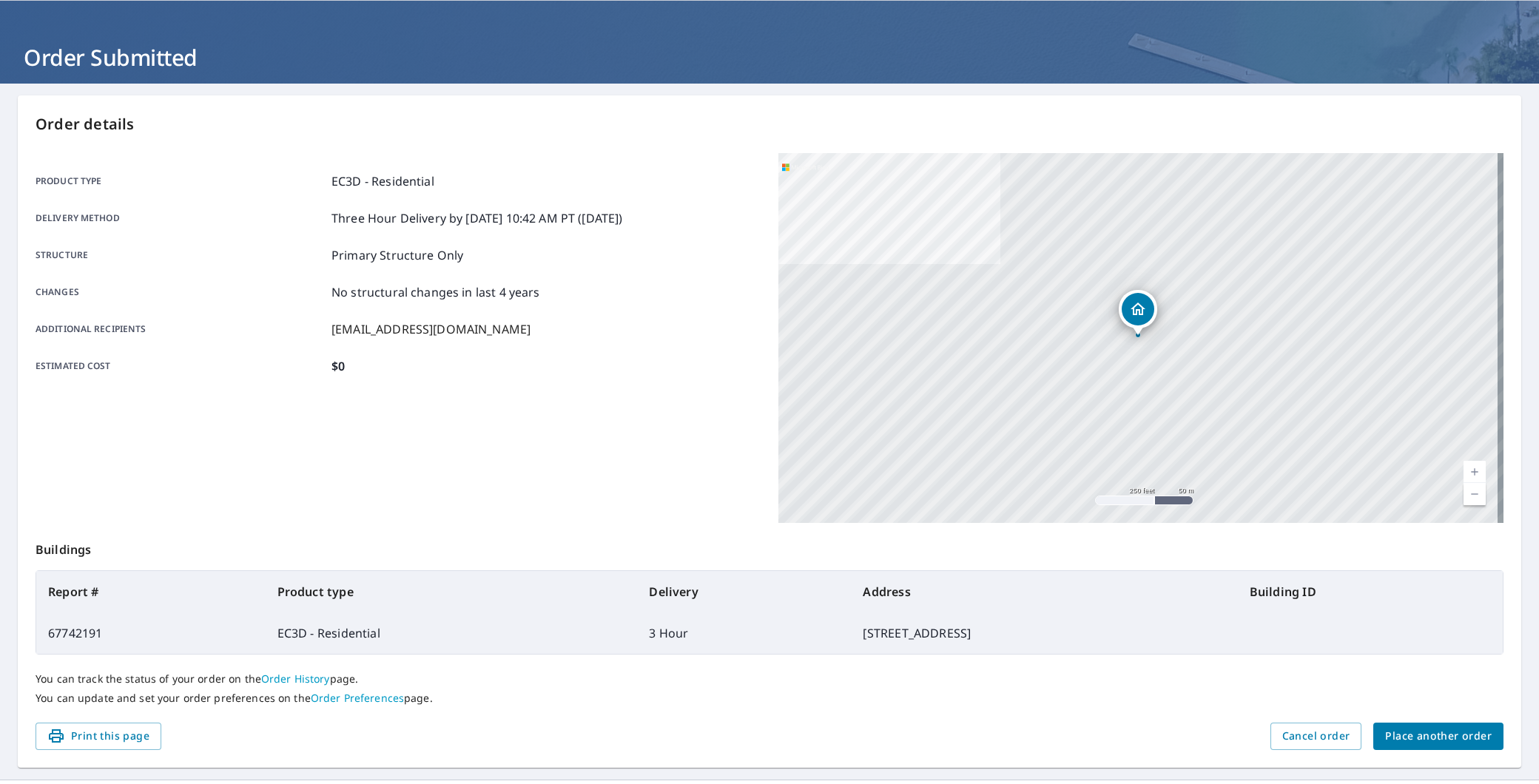
scroll to position [82, 0]
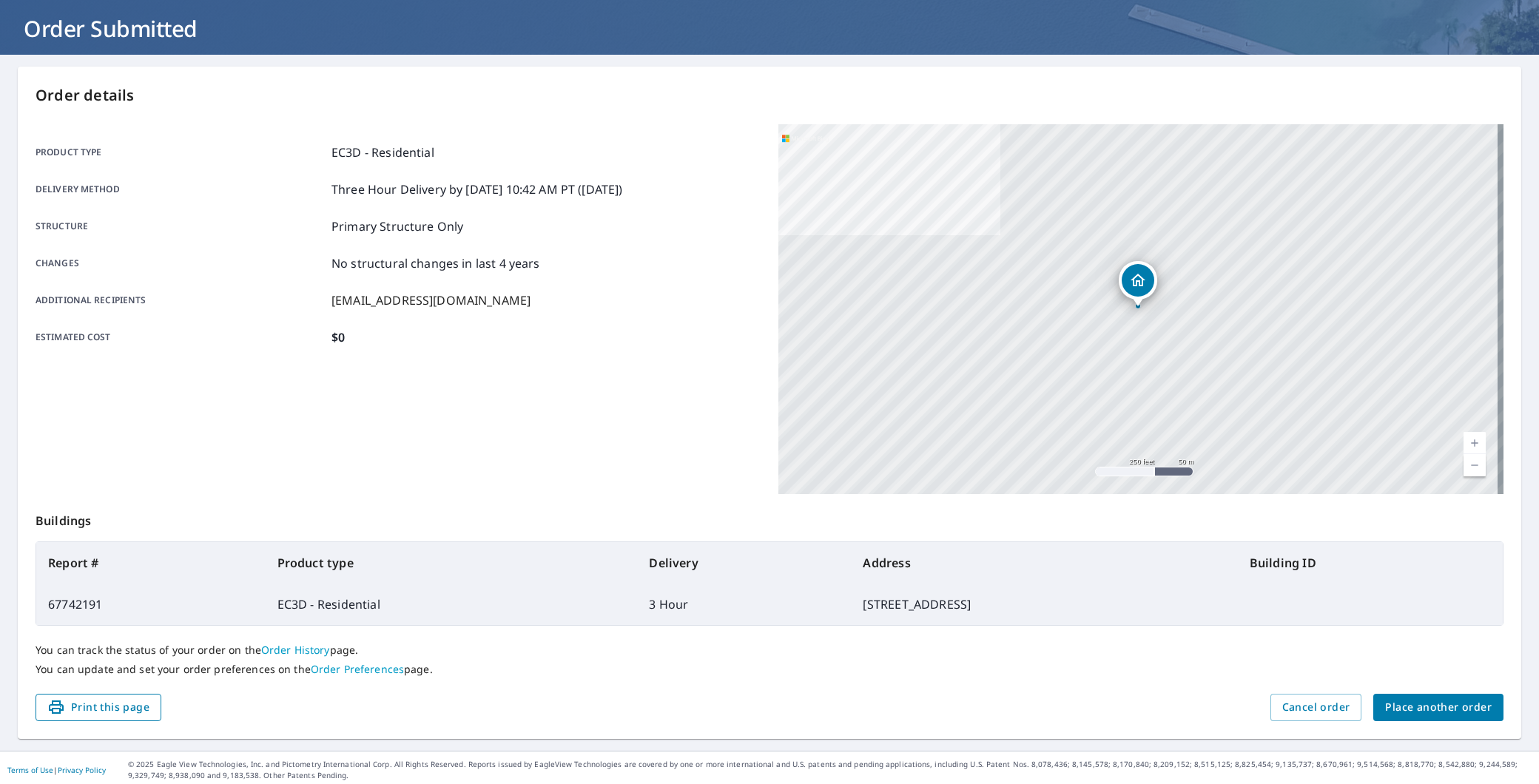
click at [108, 704] on span "Print this page" at bounding box center [99, 707] width 102 height 19
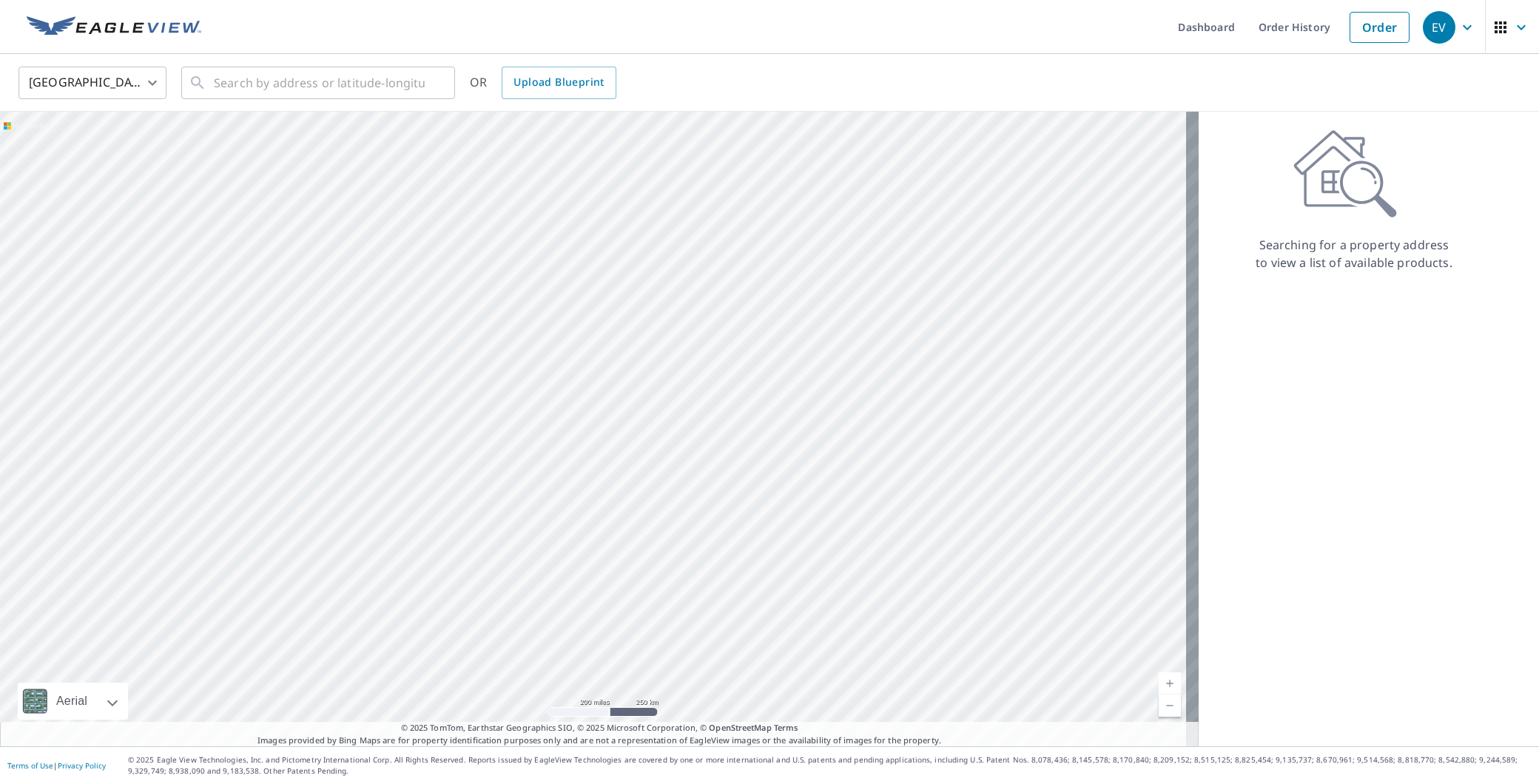
drag, startPoint x: 307, startPoint y: 174, endPoint x: 279, endPoint y: 164, distance: 29.7
